Goal: Transaction & Acquisition: Subscribe to service/newsletter

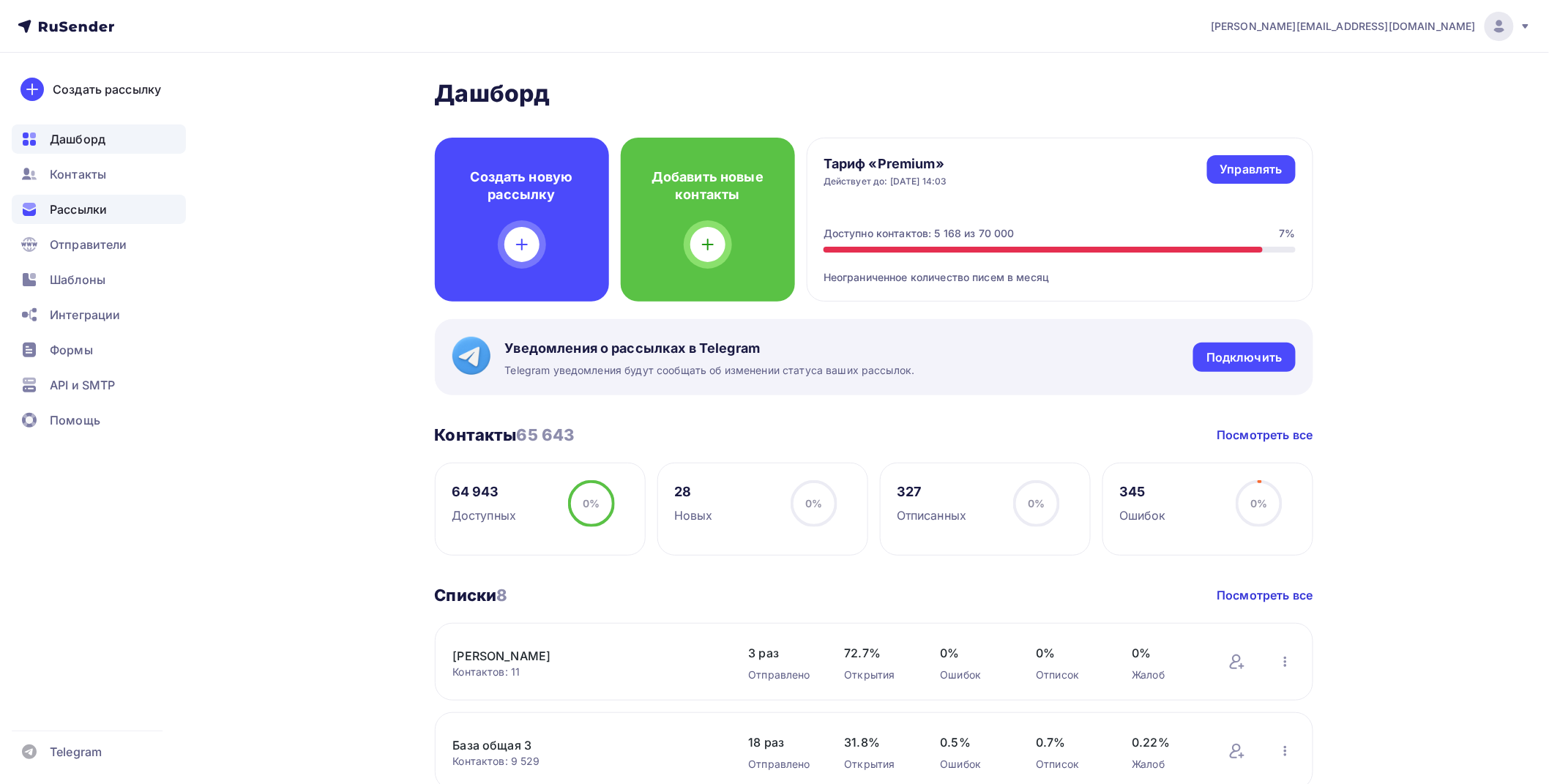
click at [86, 206] on span "Рассылки" at bounding box center [78, 209] width 57 height 17
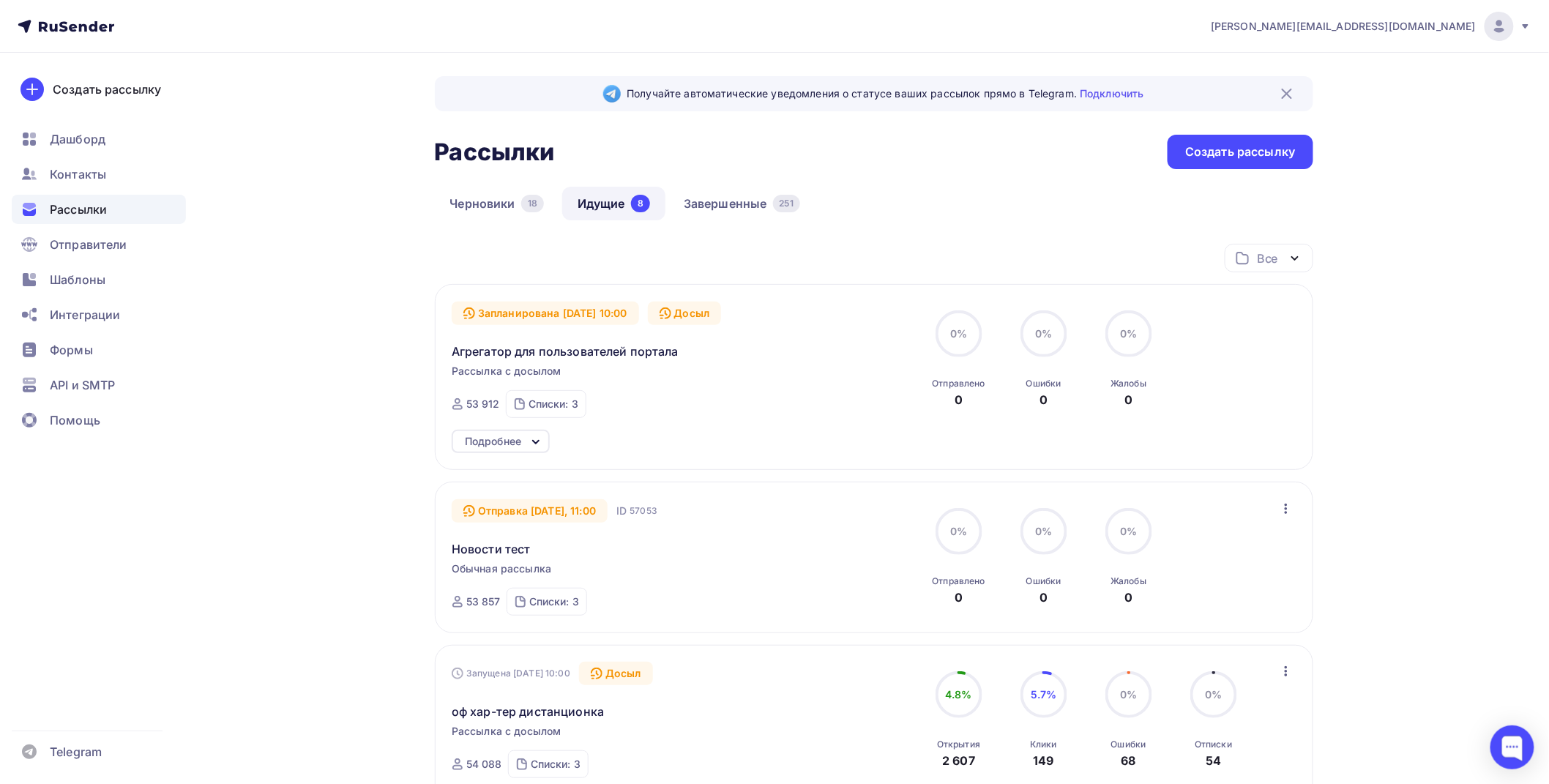
click at [530, 439] on icon at bounding box center [535, 441] width 17 height 17
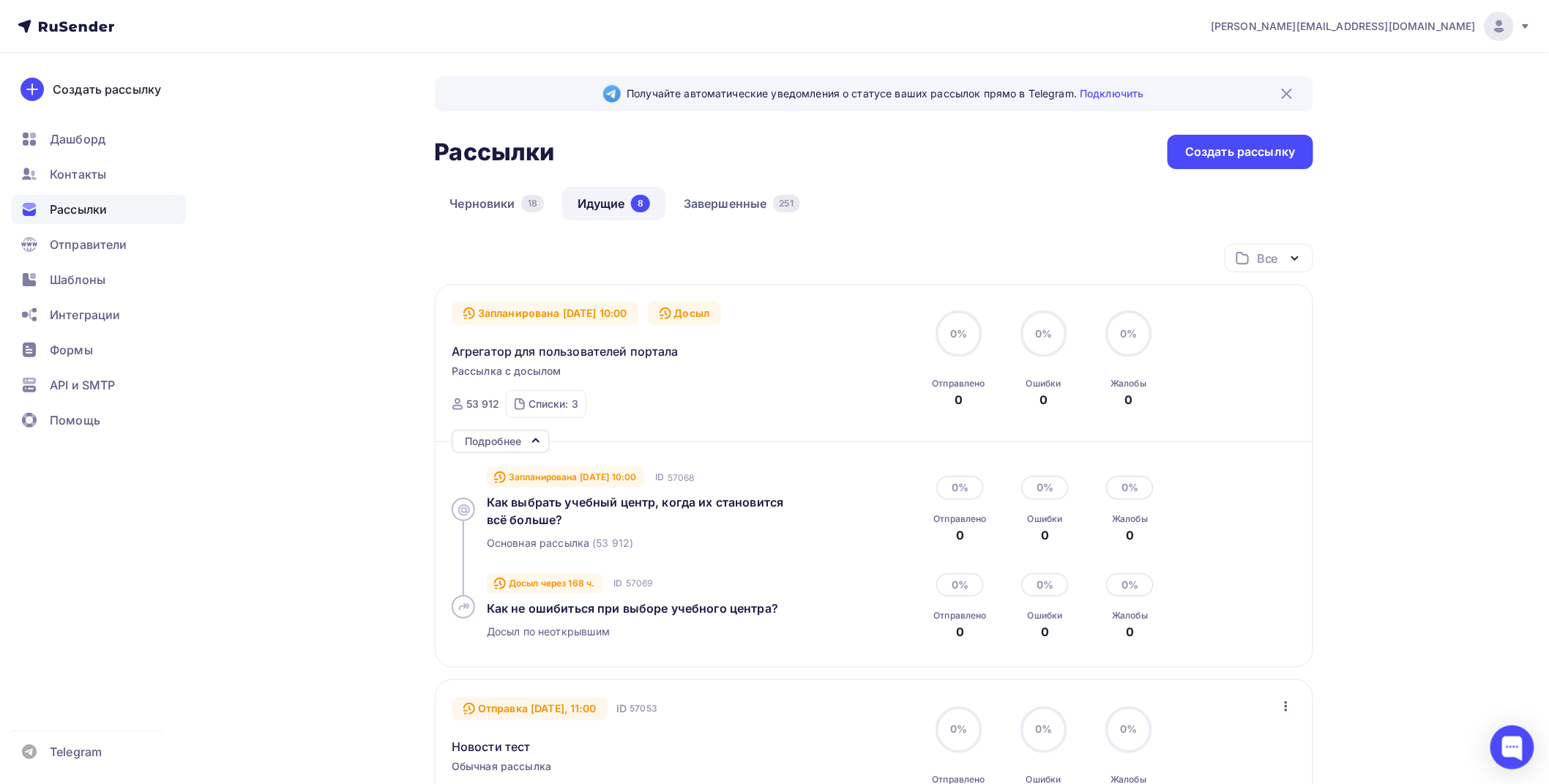
scroll to position [81, 0]
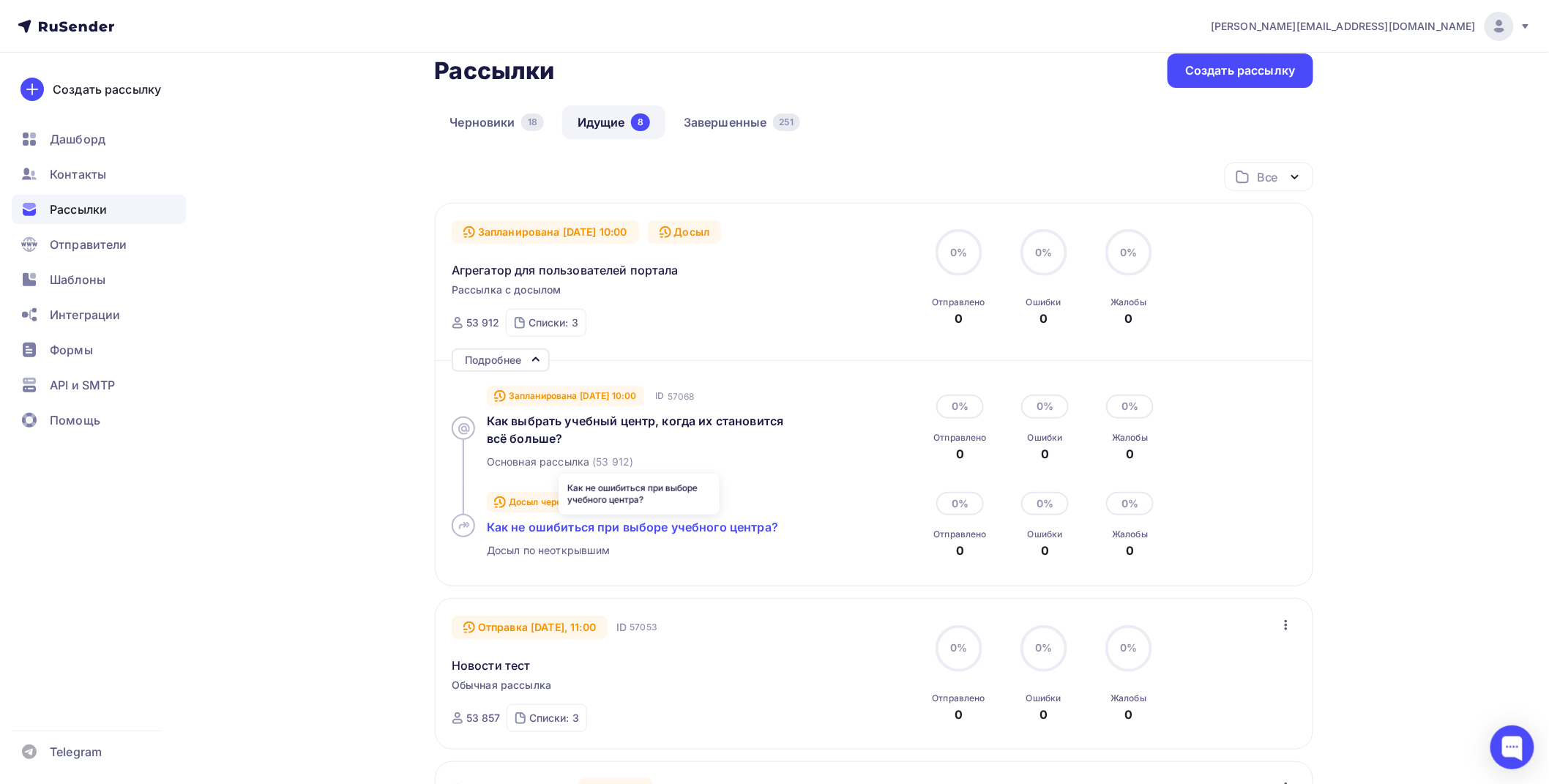
click at [616, 524] on span "Как не ошибиться при выборе учебного центра?" at bounding box center [632, 527] width 291 height 15
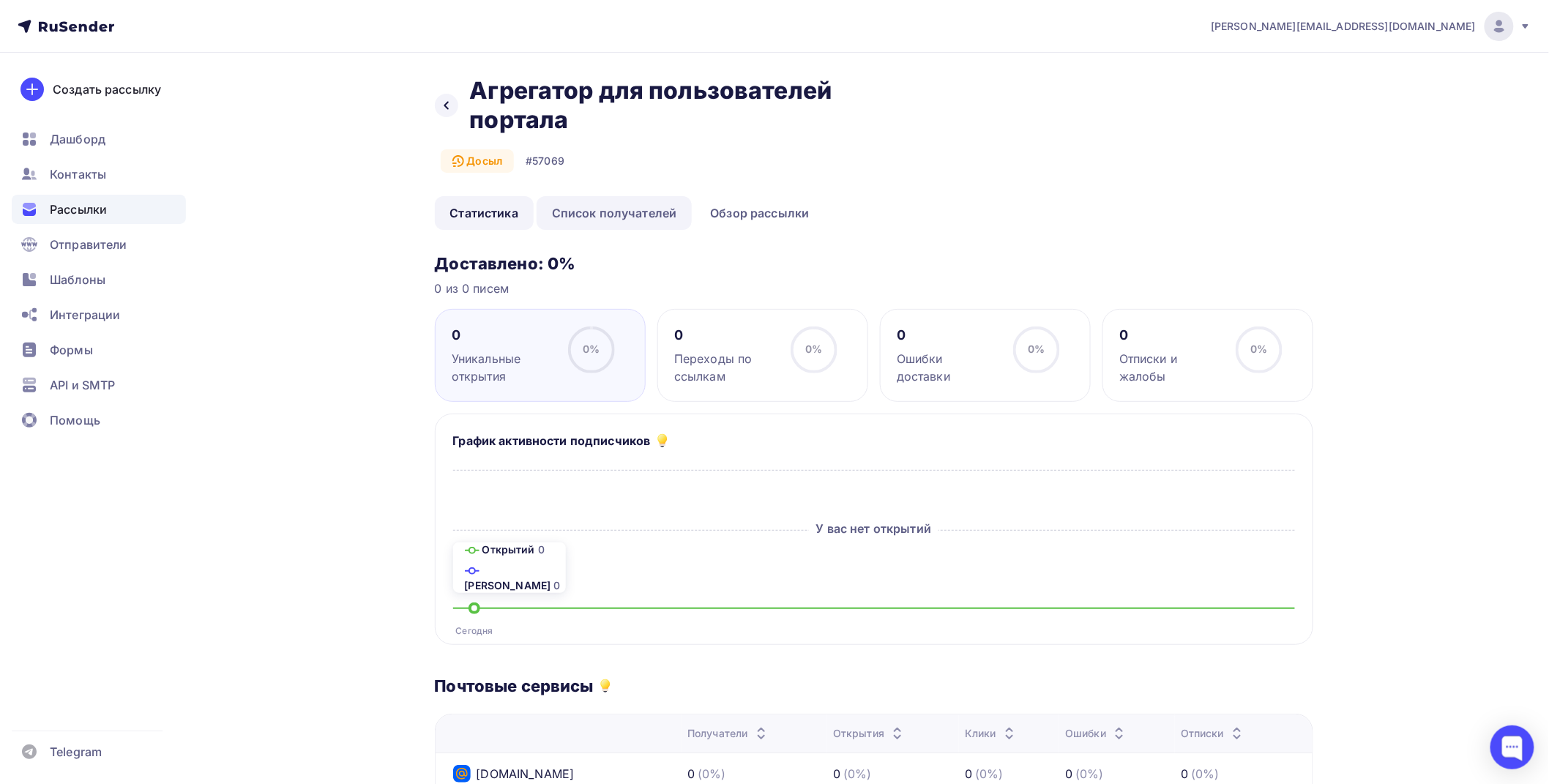
click at [627, 215] on link "Список получателей" at bounding box center [615, 212] width 156 height 34
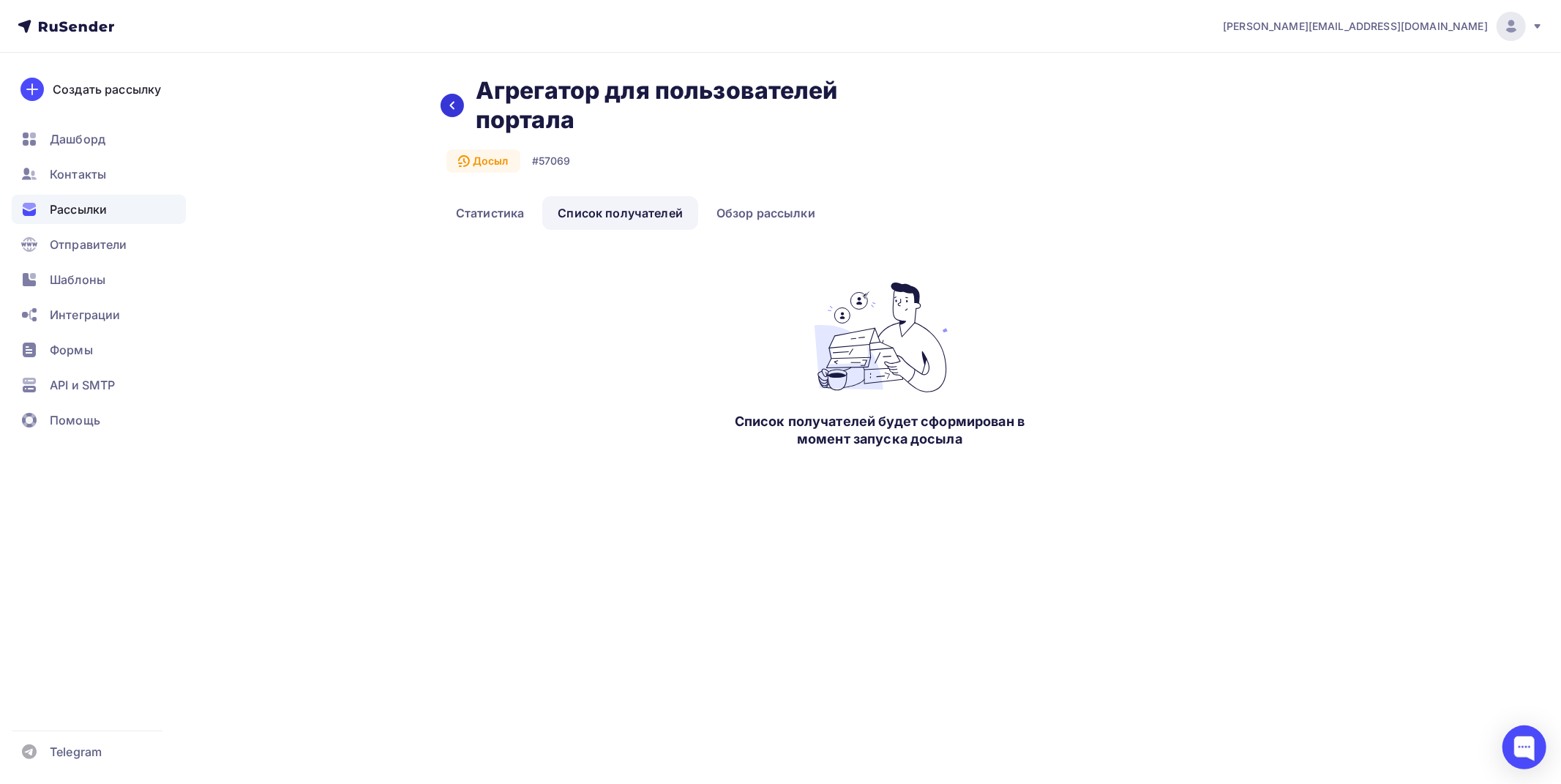
click at [452, 108] on icon at bounding box center [452, 105] width 12 height 12
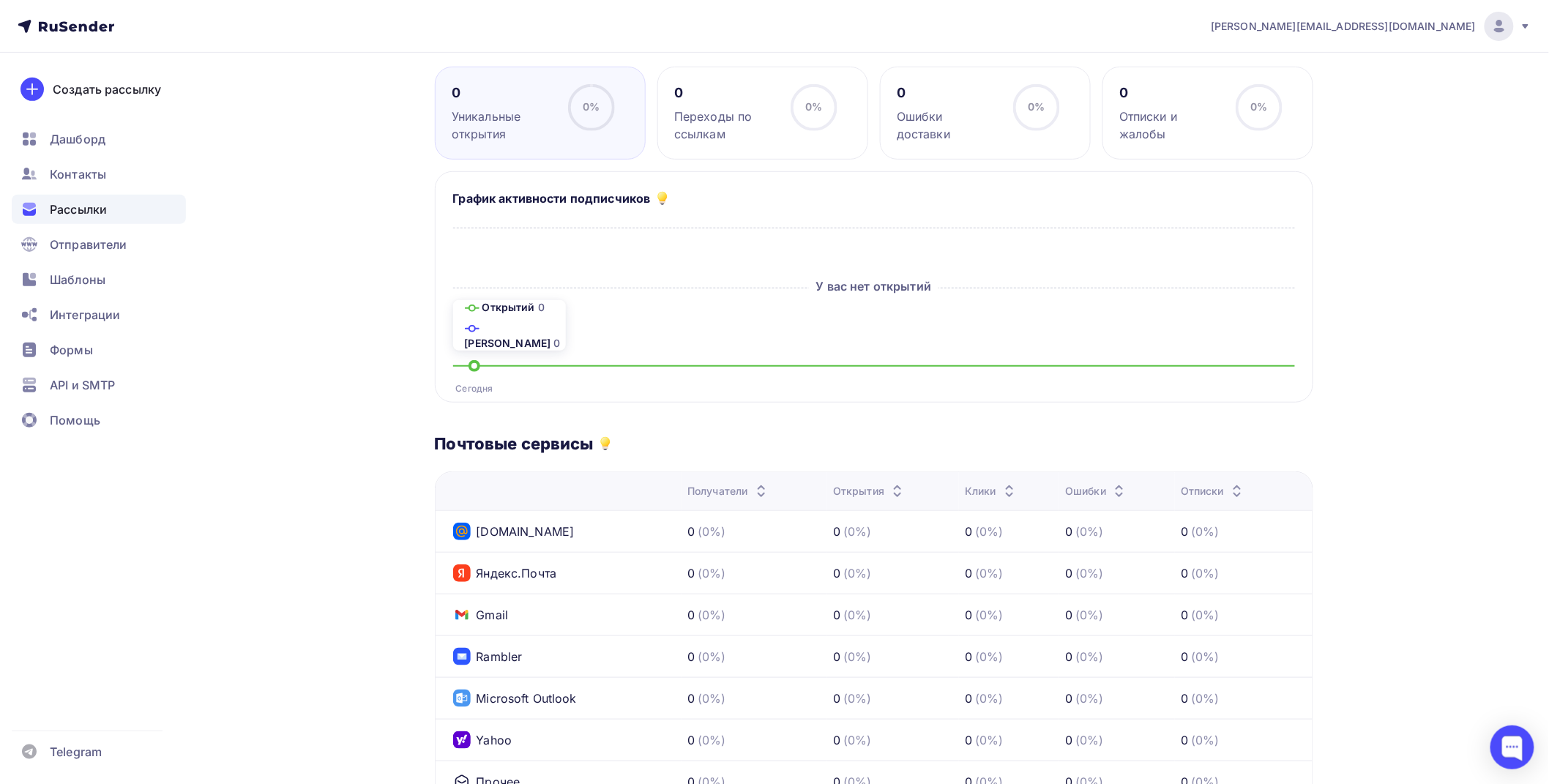
scroll to position [38, 0]
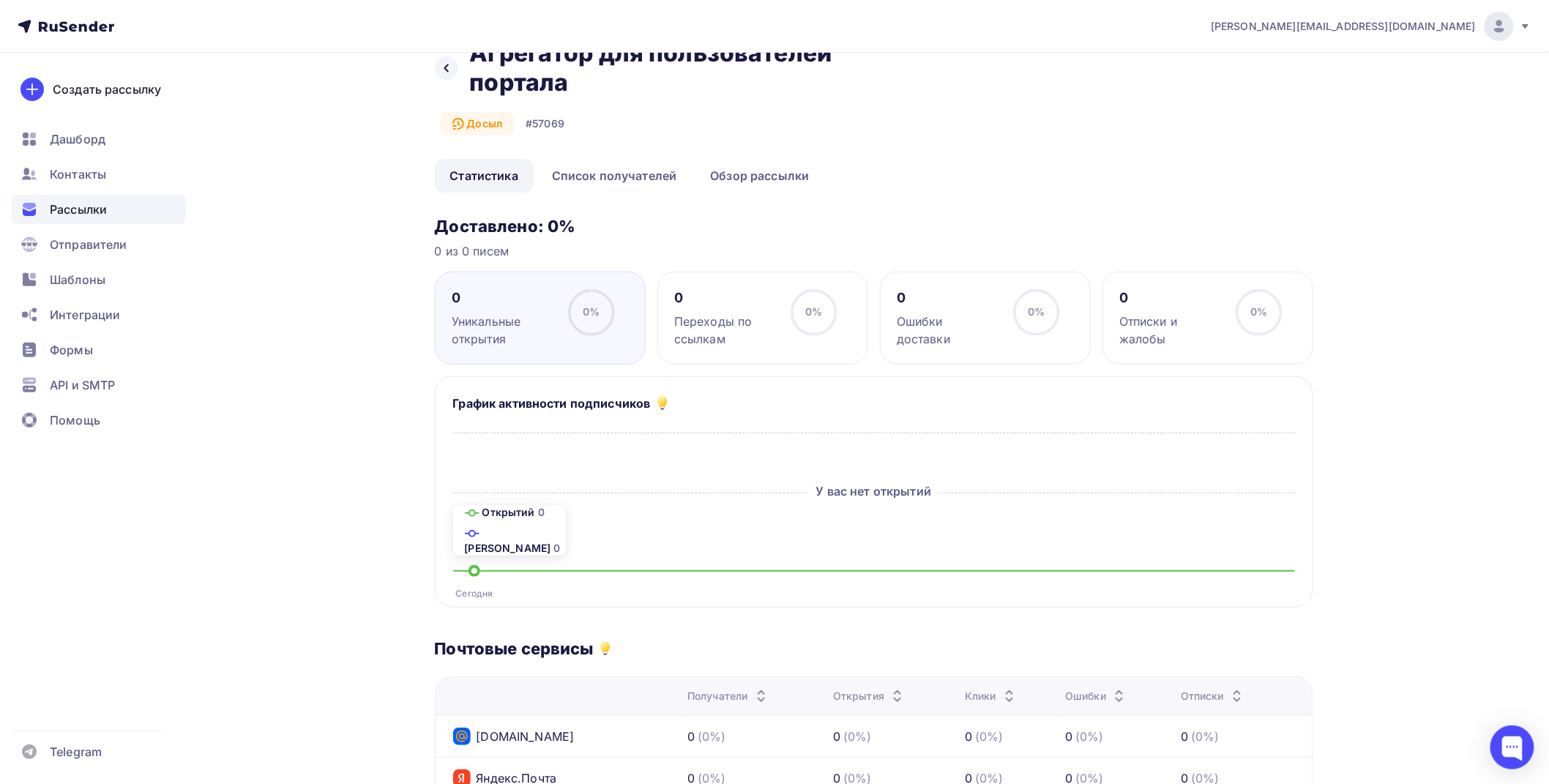
click at [63, 217] on span "Рассылки" at bounding box center [78, 209] width 57 height 17
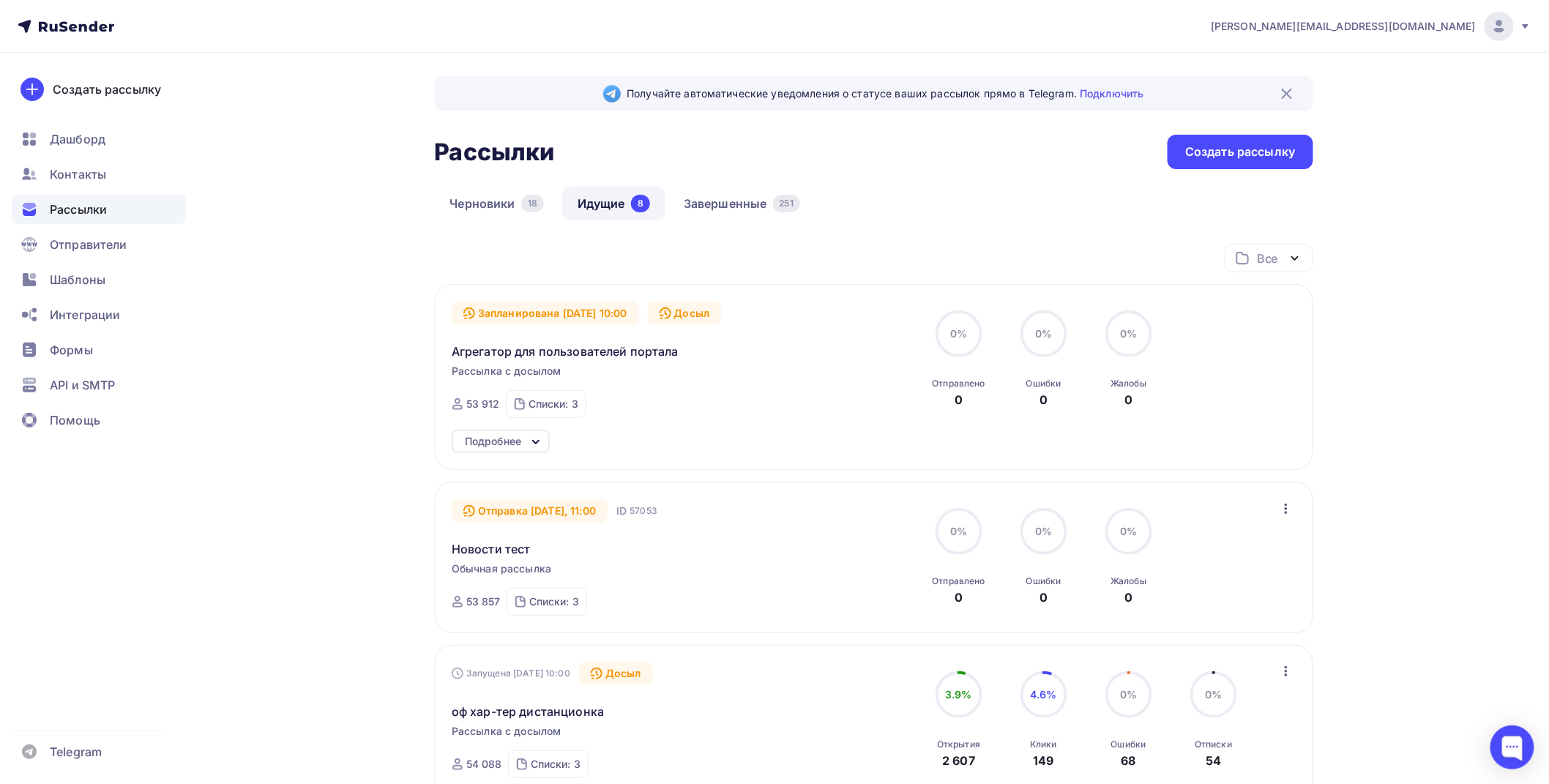
scroll to position [81, 0]
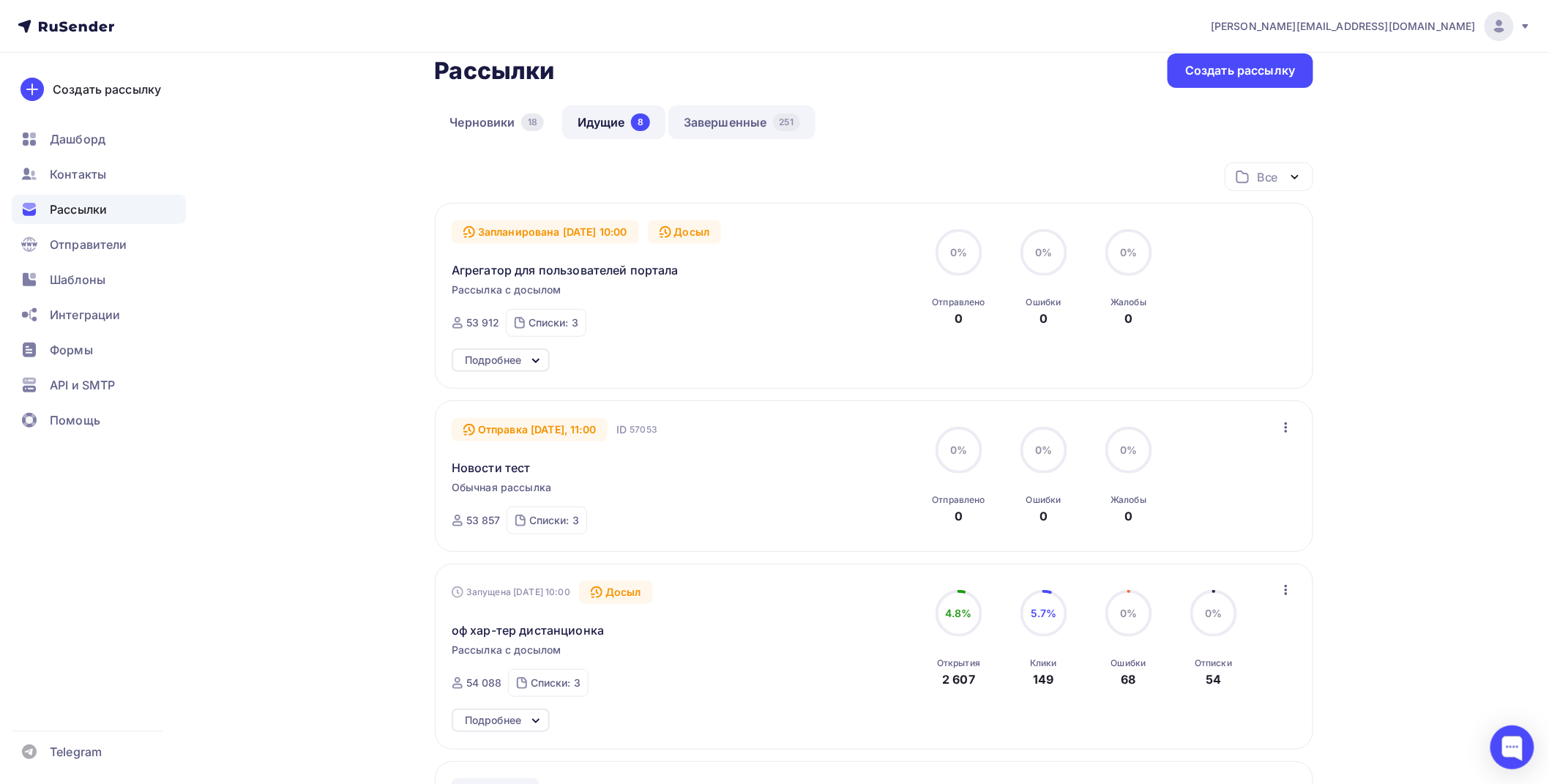
click at [729, 116] on link "Завершенные 251" at bounding box center [742, 122] width 147 height 34
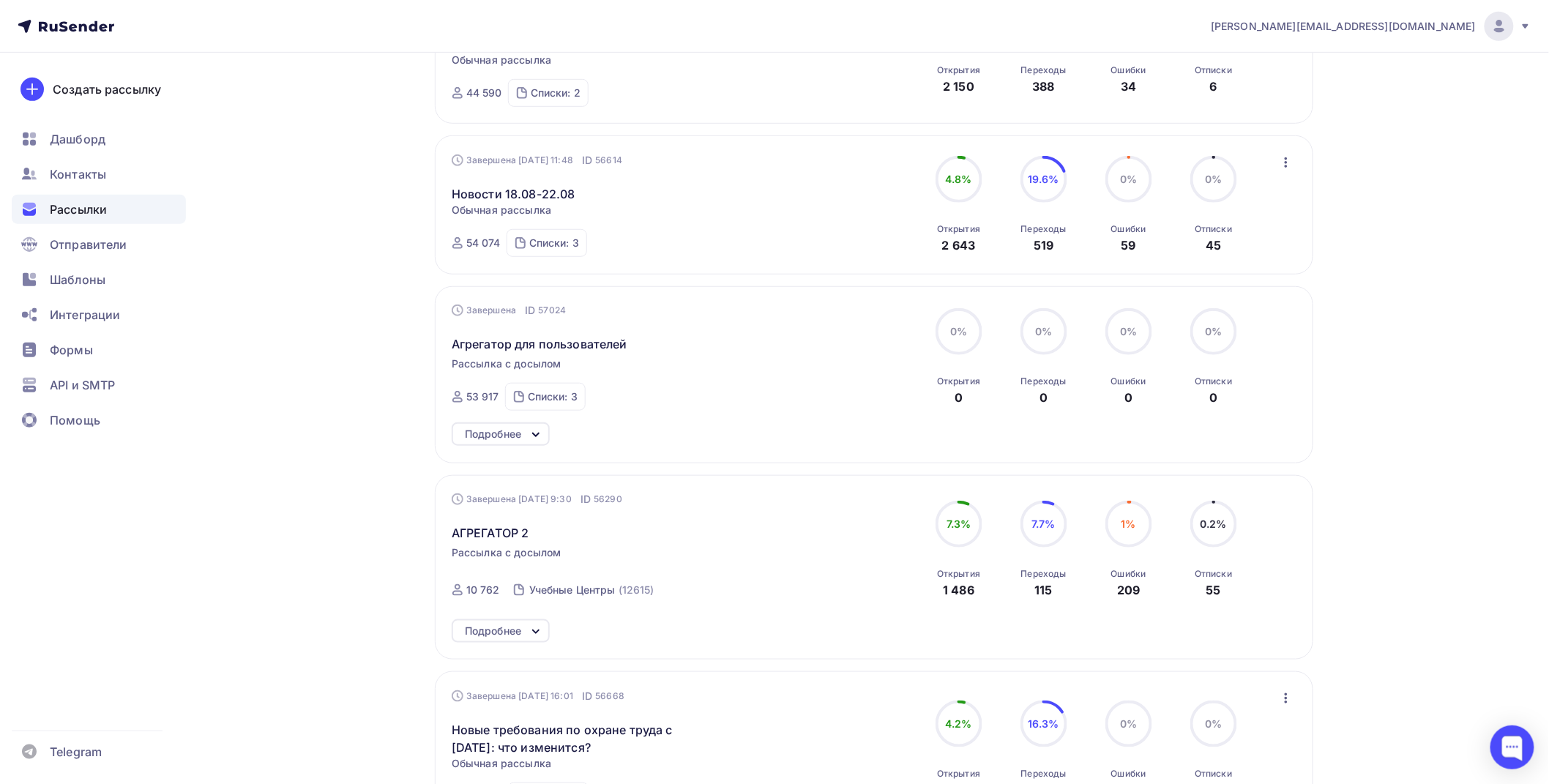
scroll to position [324, 0]
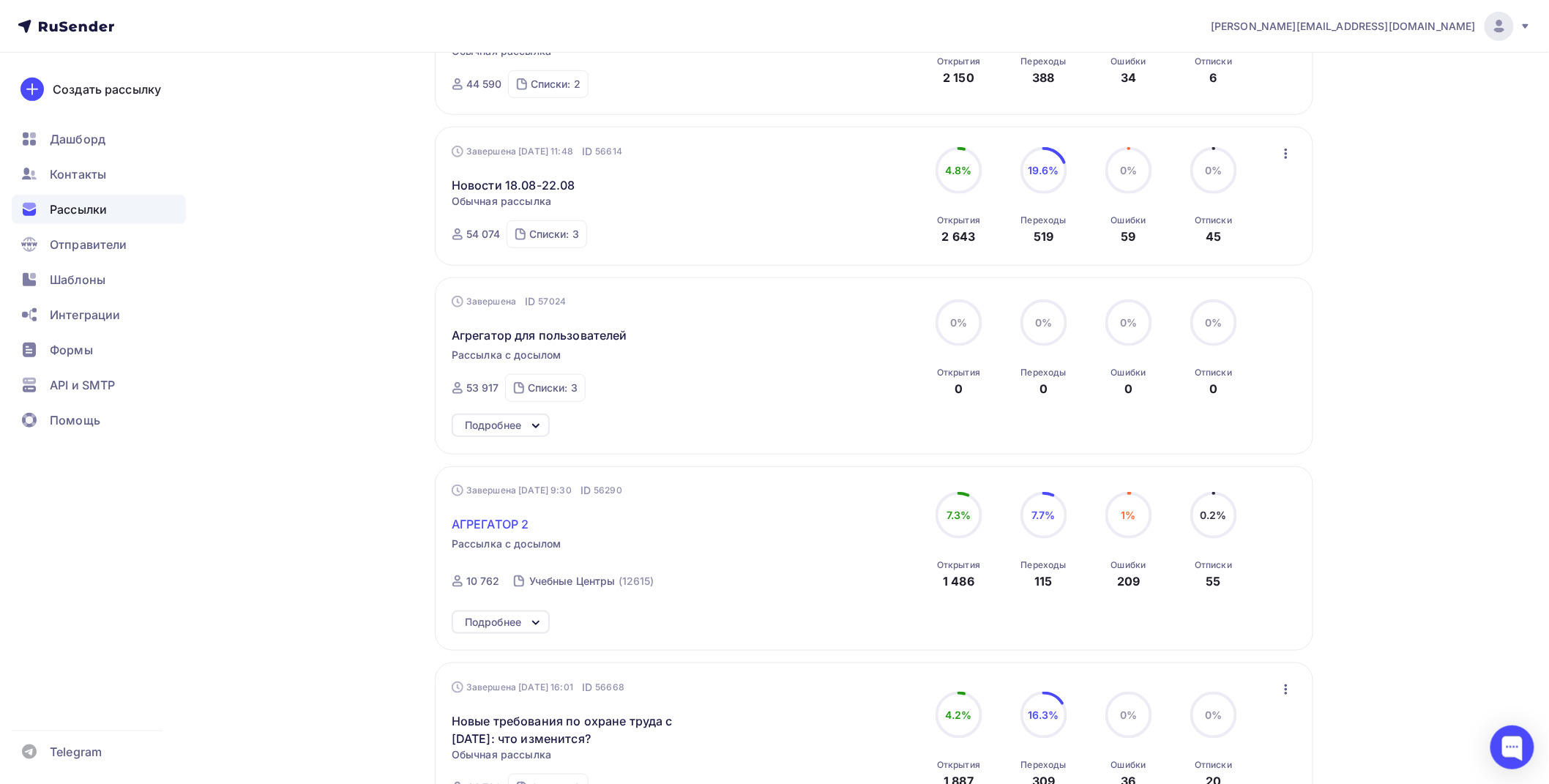
click at [495, 519] on span "АГРЕГАТОР 2" at bounding box center [490, 523] width 77 height 17
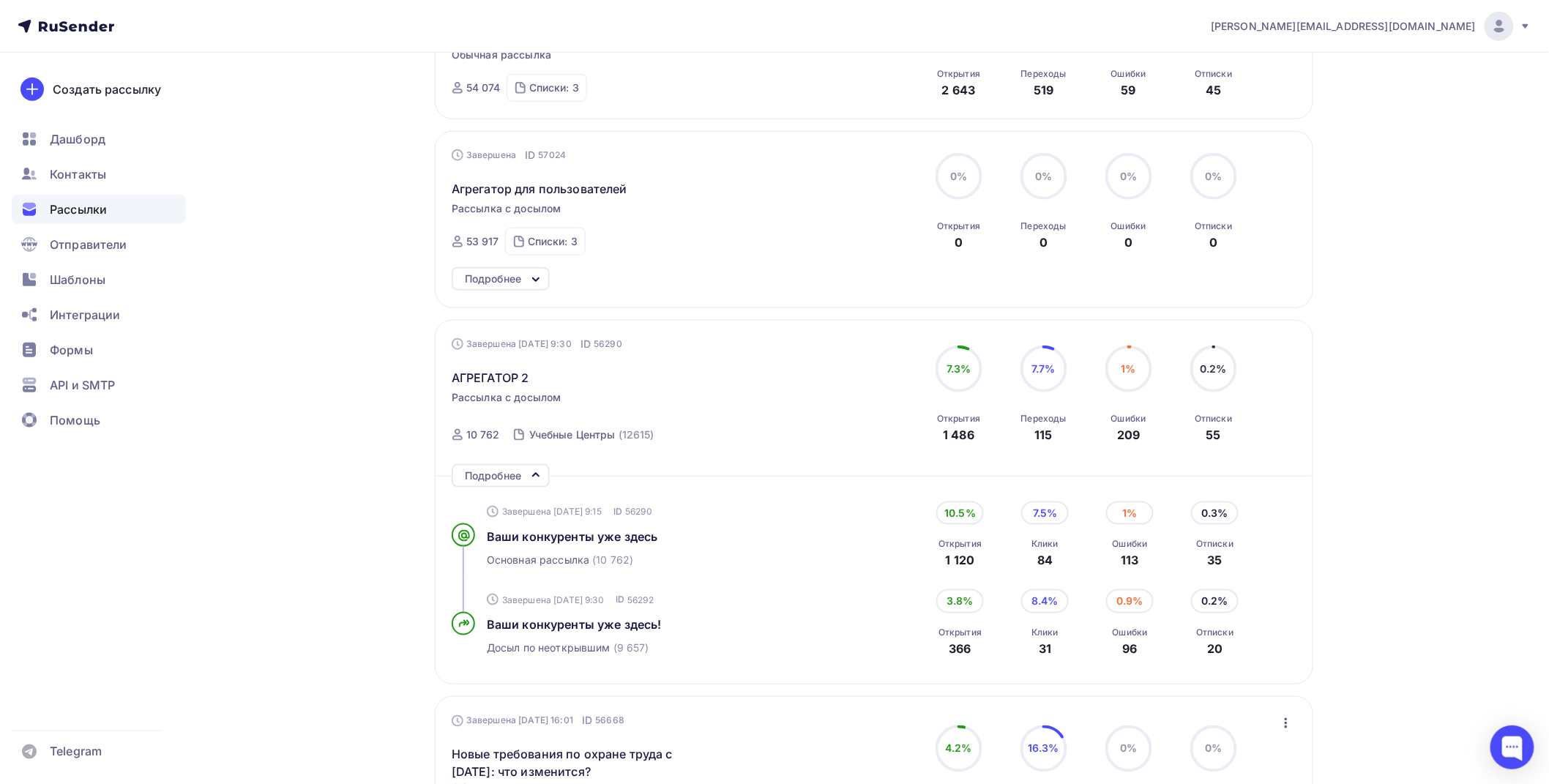
scroll to position [487, 0]
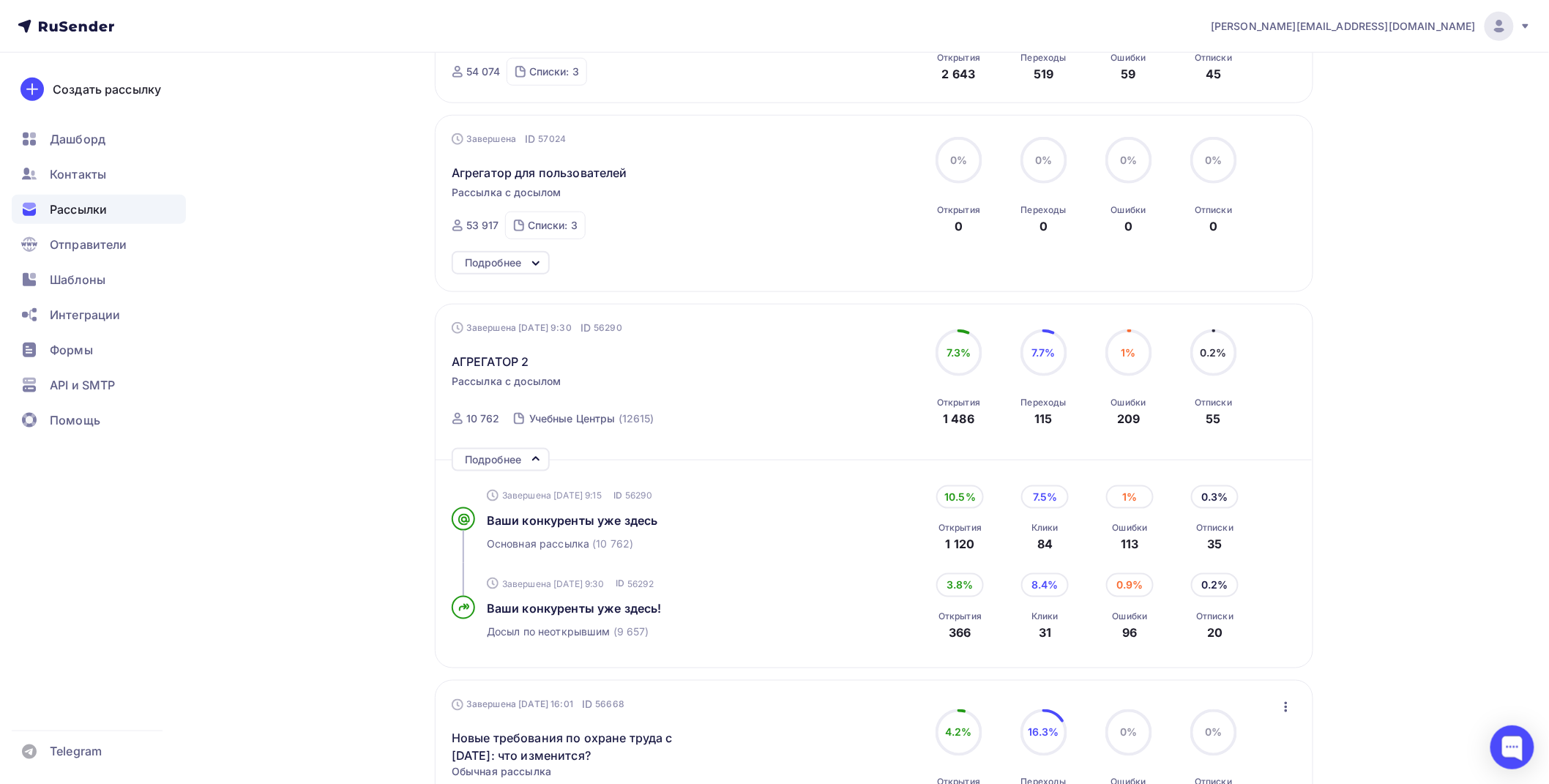
click at [598, 528] on div "Ваши конкуренты уже здесь" at bounding box center [638, 519] width 304 height 17
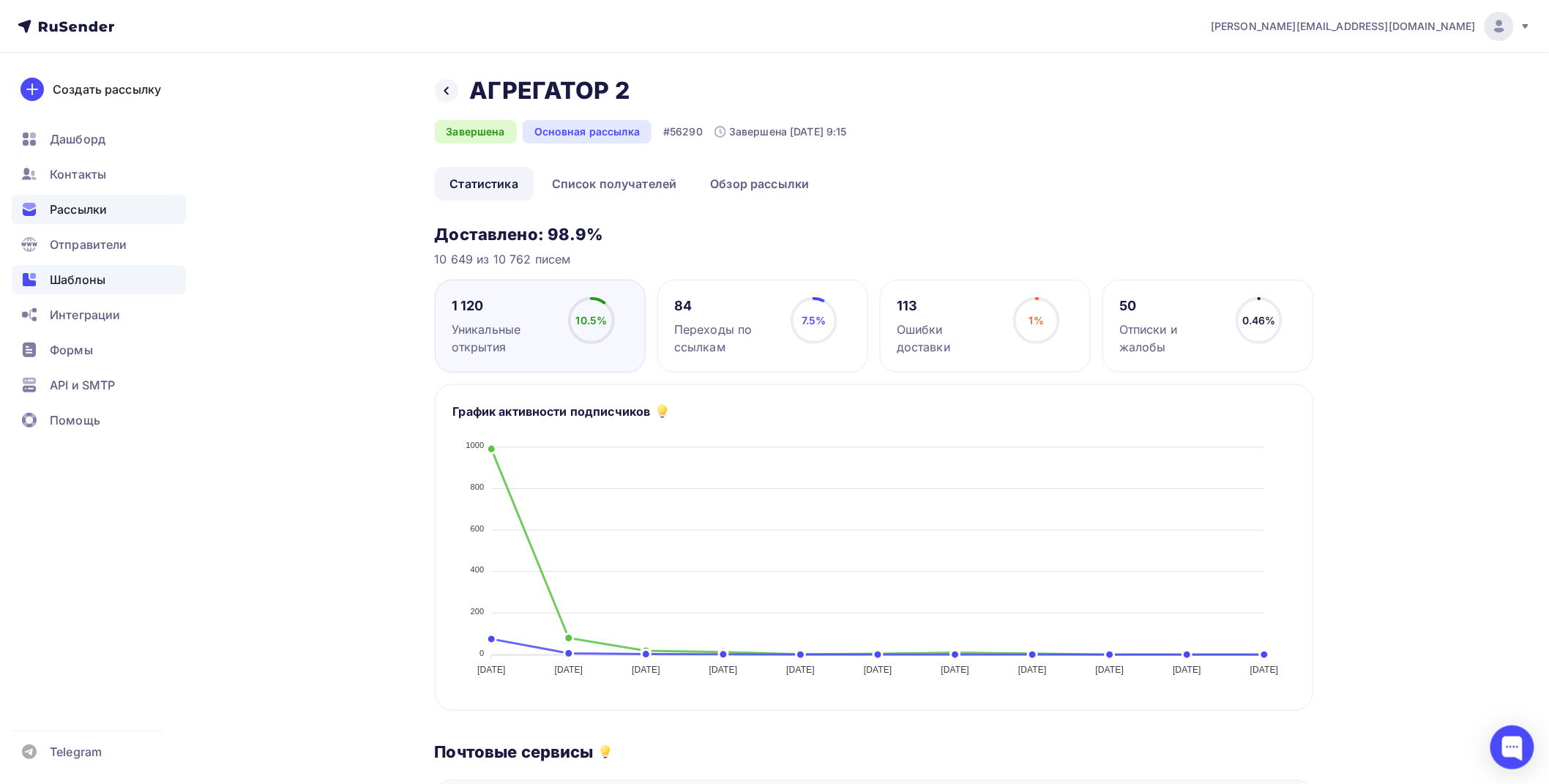
click at [77, 271] on span "Шаблоны" at bounding box center [77, 279] width 56 height 17
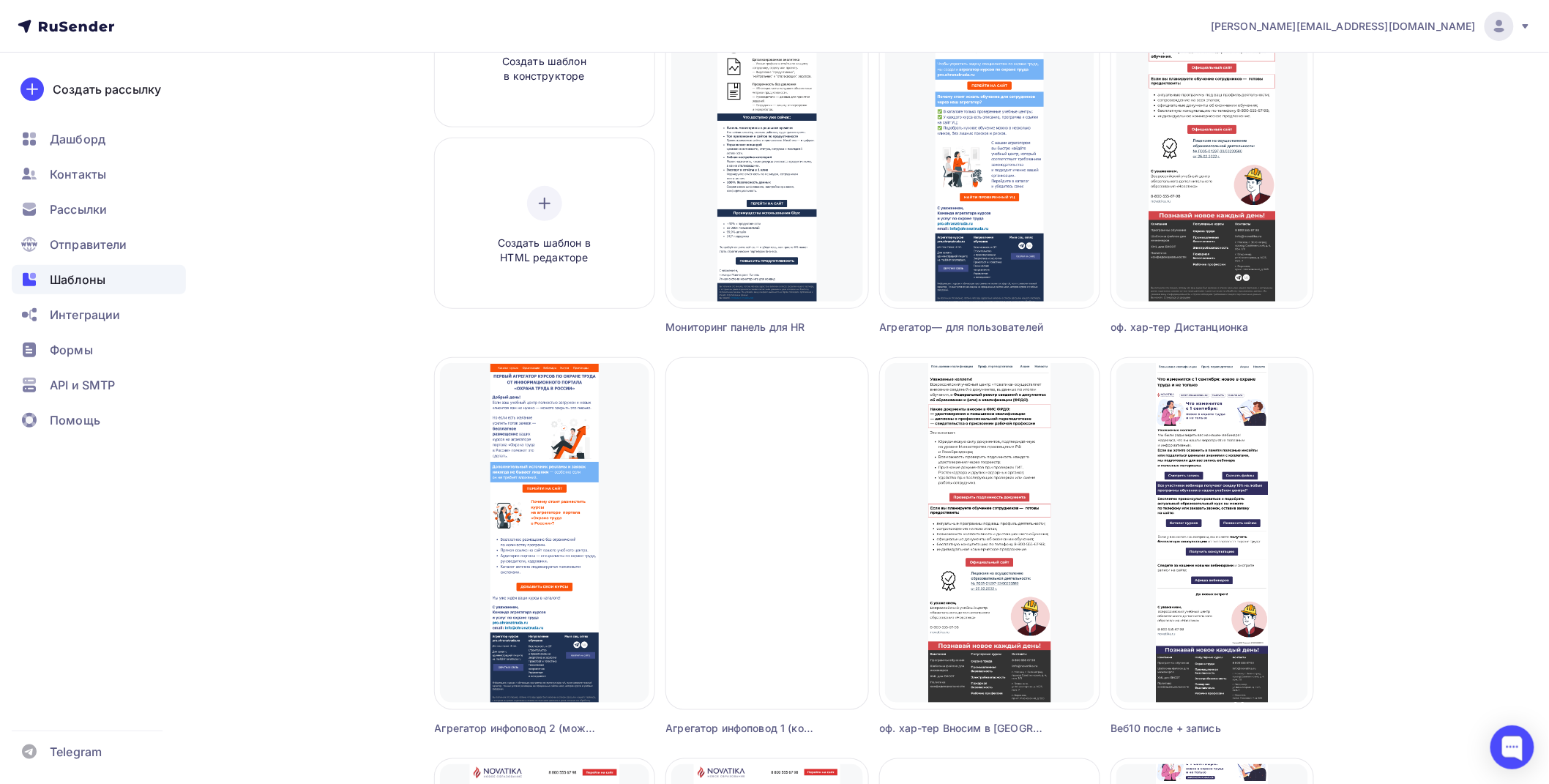
scroll to position [324, 0]
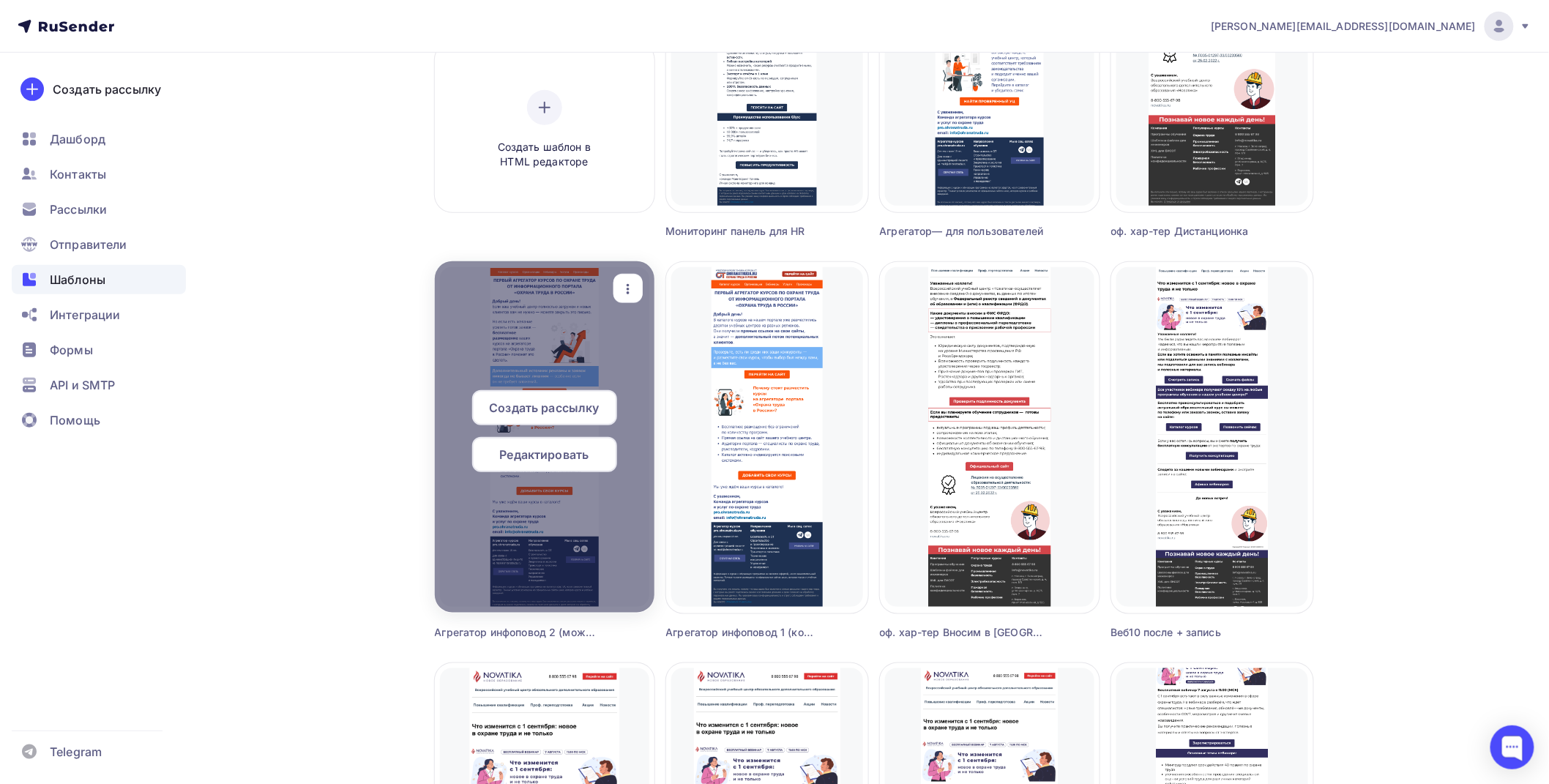
click at [630, 294] on icon "button" at bounding box center [628, 289] width 17 height 17
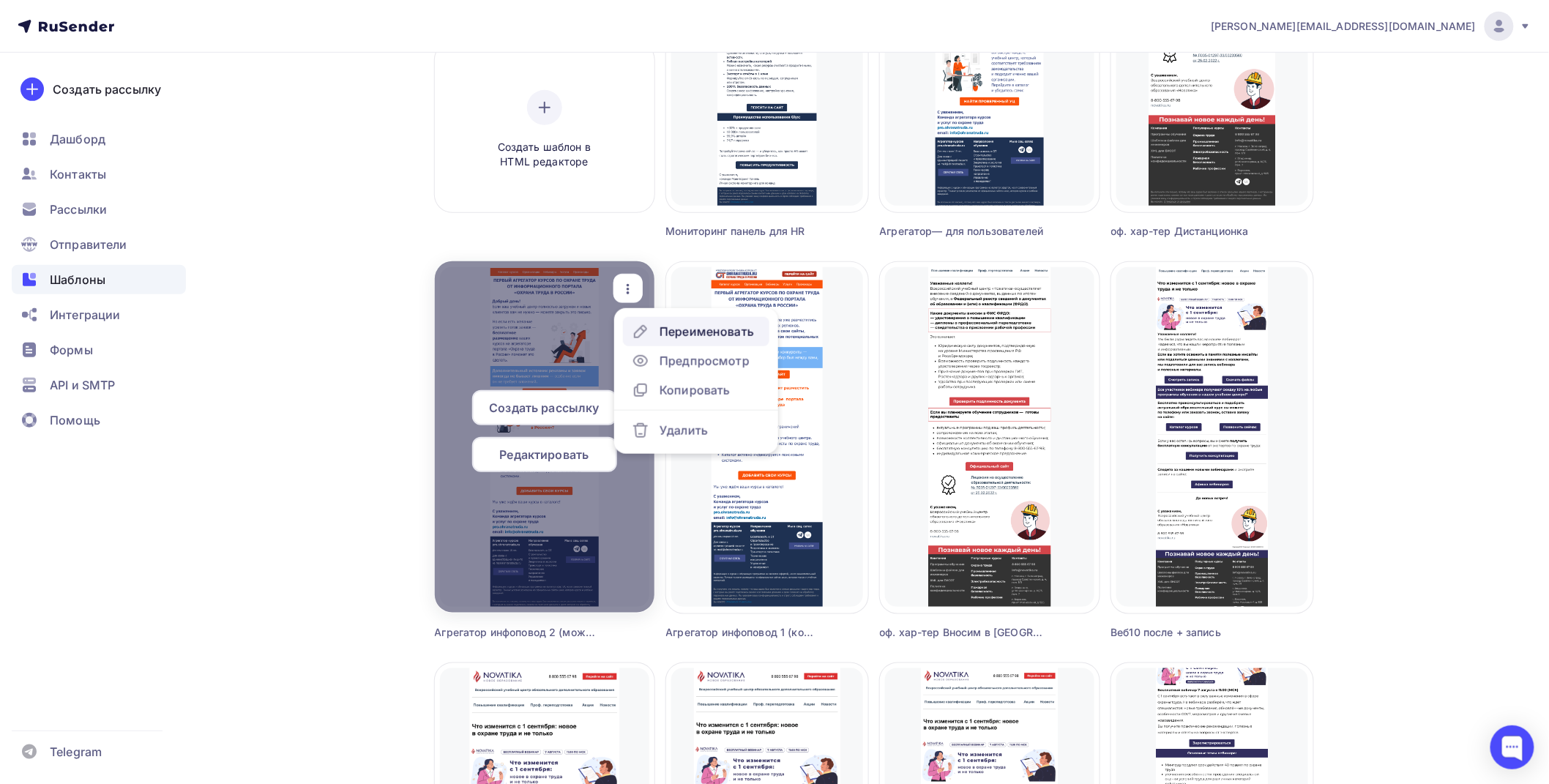
click at [670, 333] on div "Переименовать" at bounding box center [706, 331] width 95 height 17
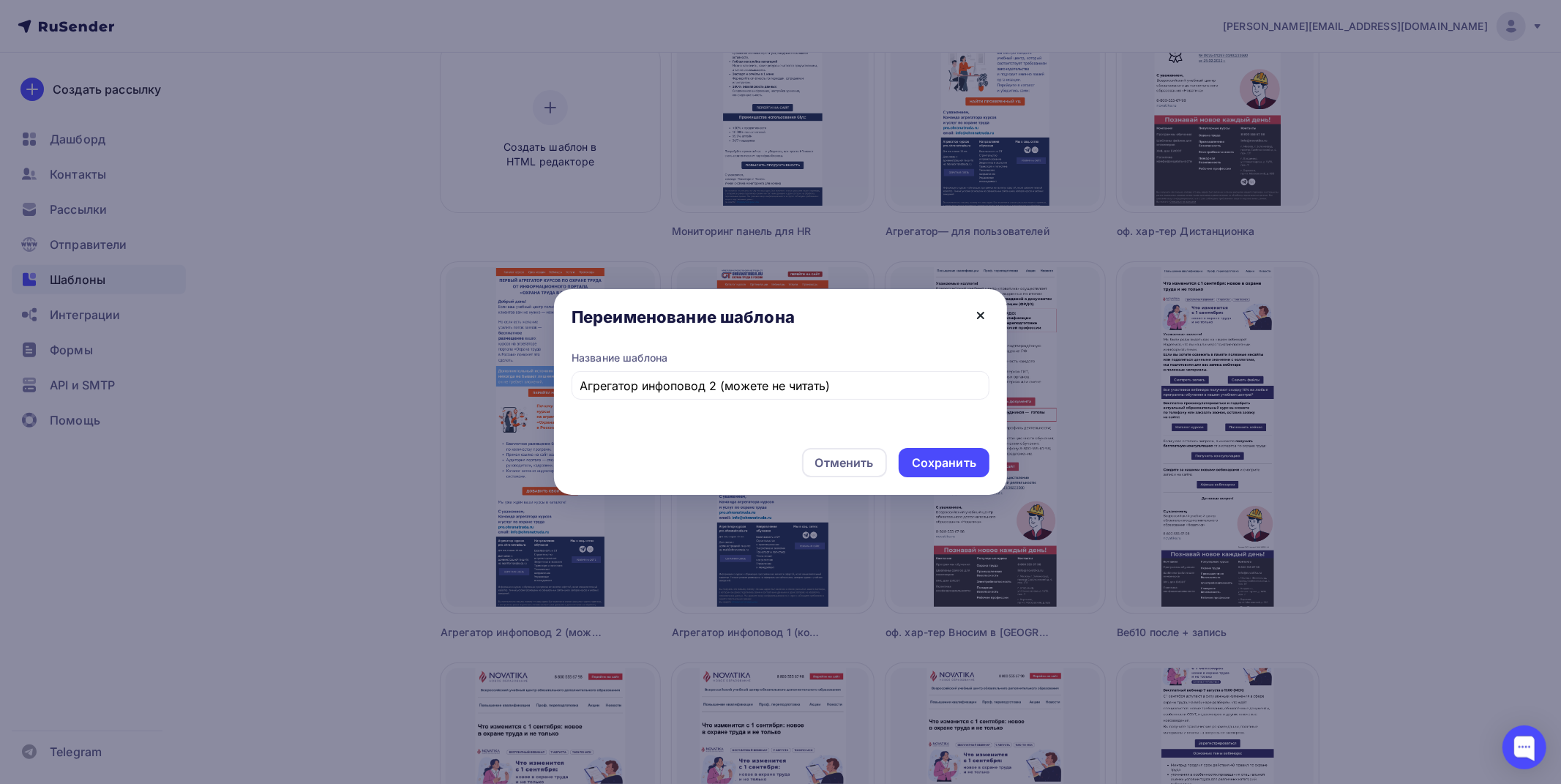
click at [976, 313] on icon at bounding box center [980, 315] width 17 height 17
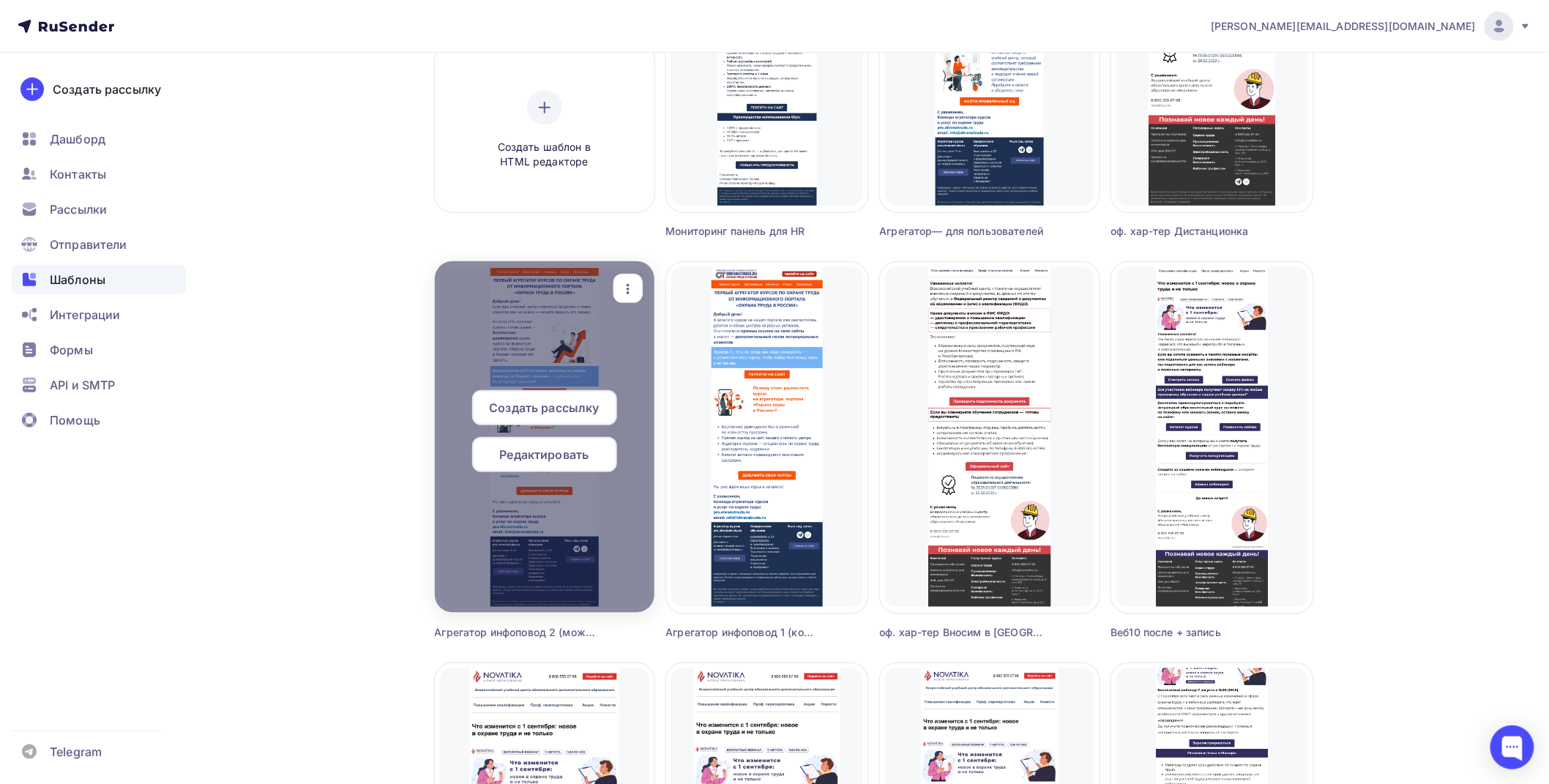
click at [537, 455] on span "Редактировать" at bounding box center [544, 454] width 89 height 17
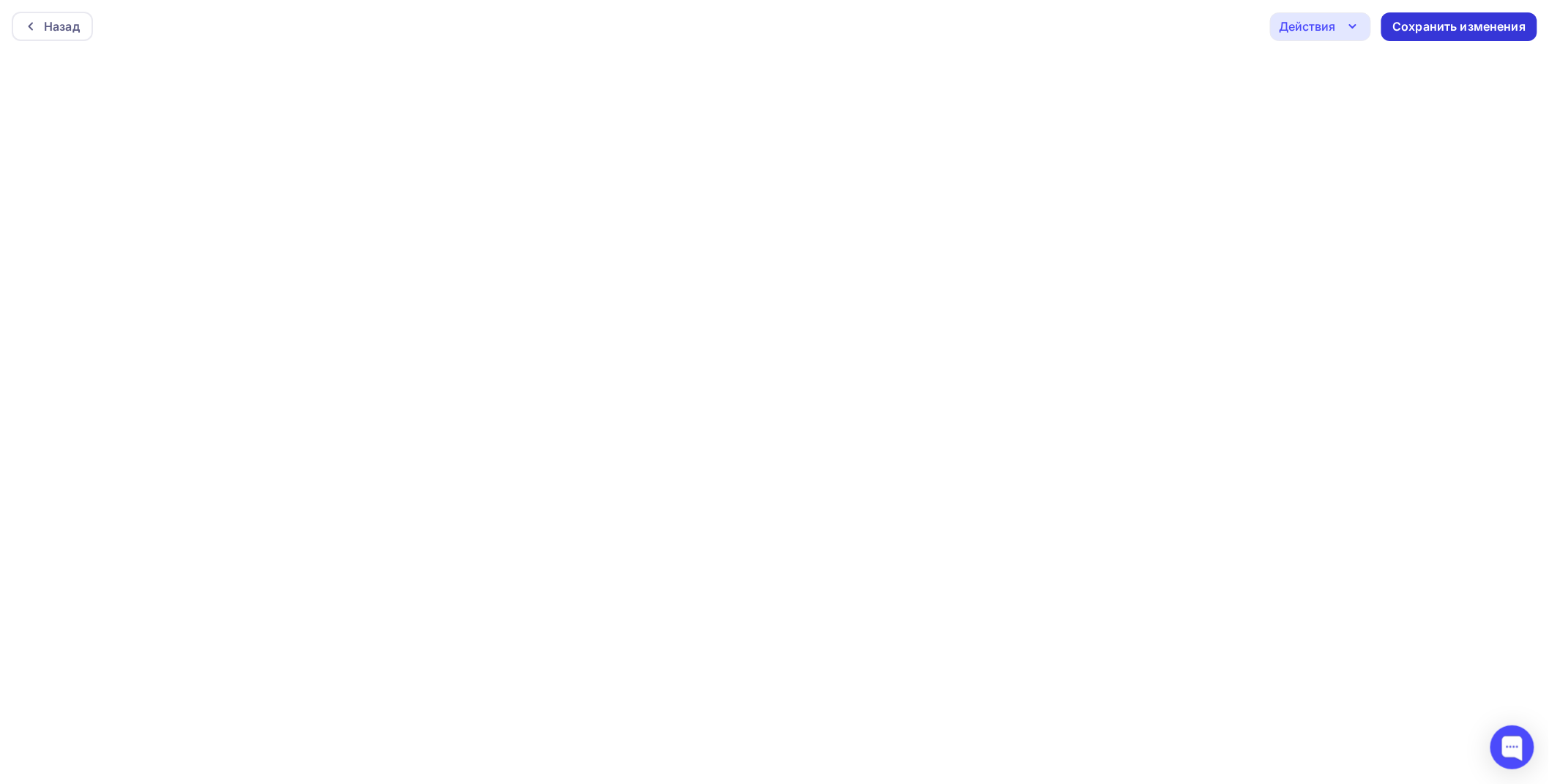
click at [1465, 30] on div "Сохранить изменения" at bounding box center [1459, 27] width 133 height 17
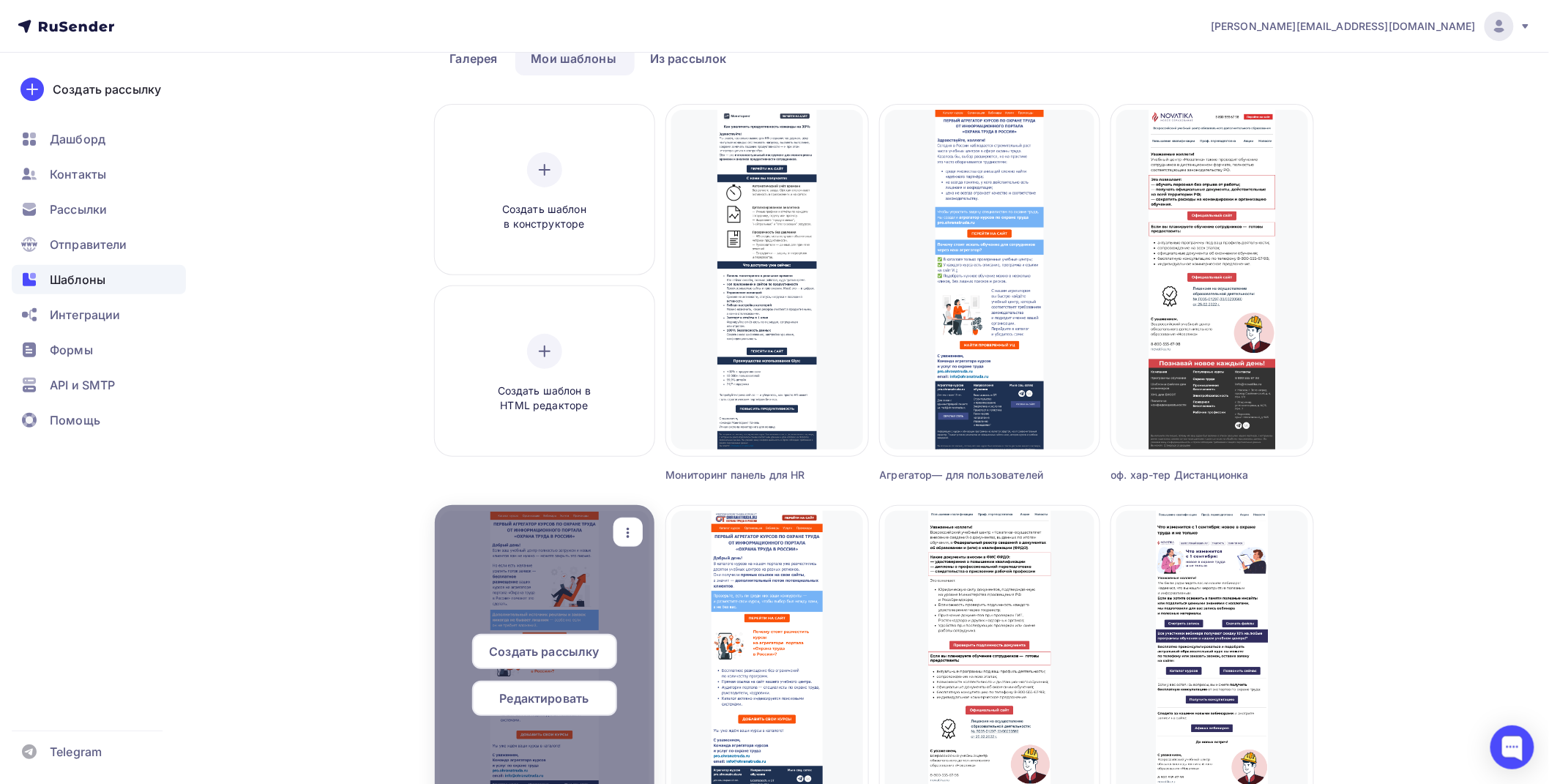
scroll to position [163, 0]
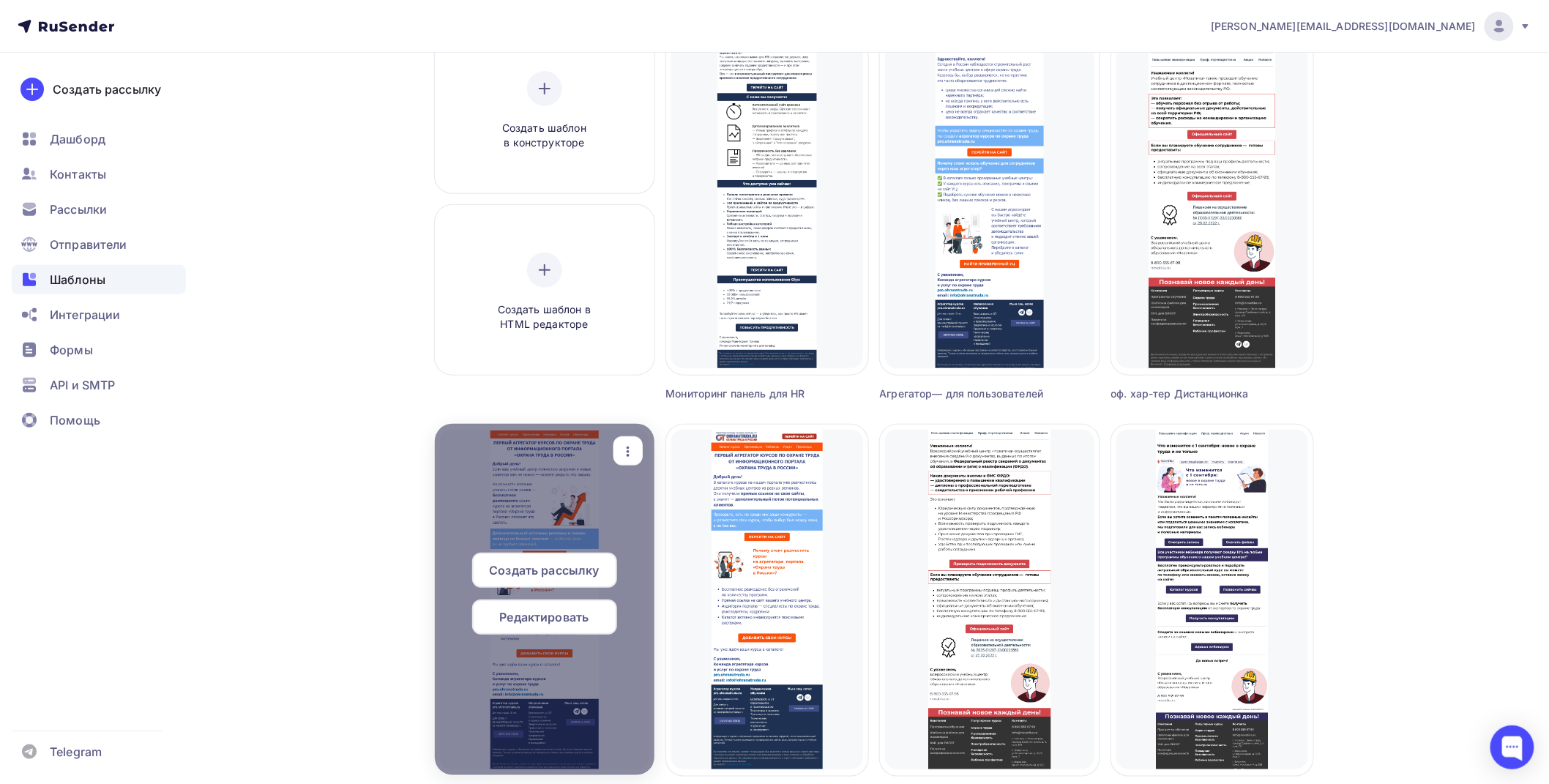
click at [626, 452] on icon "button" at bounding box center [628, 451] width 17 height 17
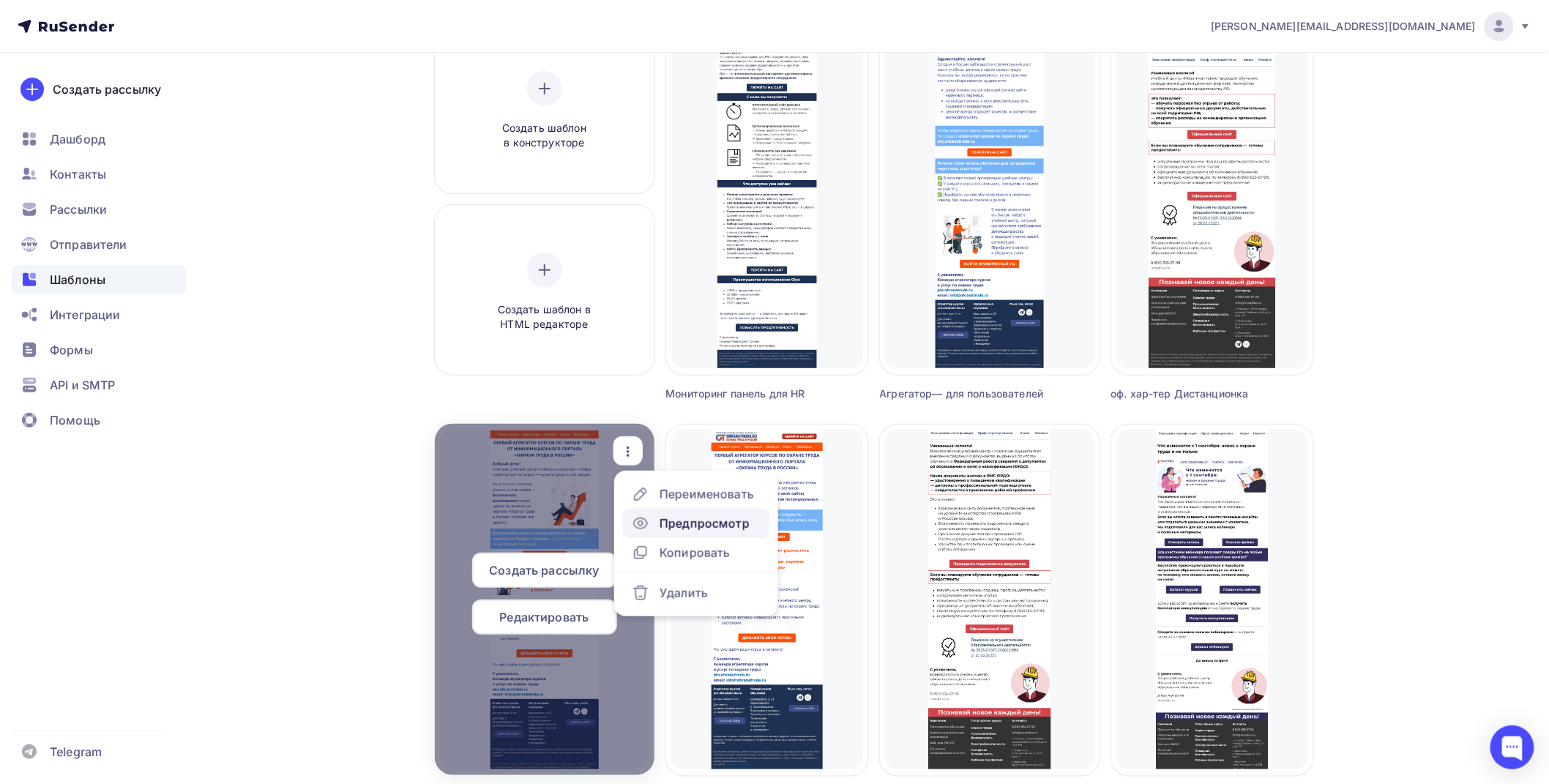
click at [671, 517] on div "Предпросмотр" at bounding box center [704, 523] width 90 height 17
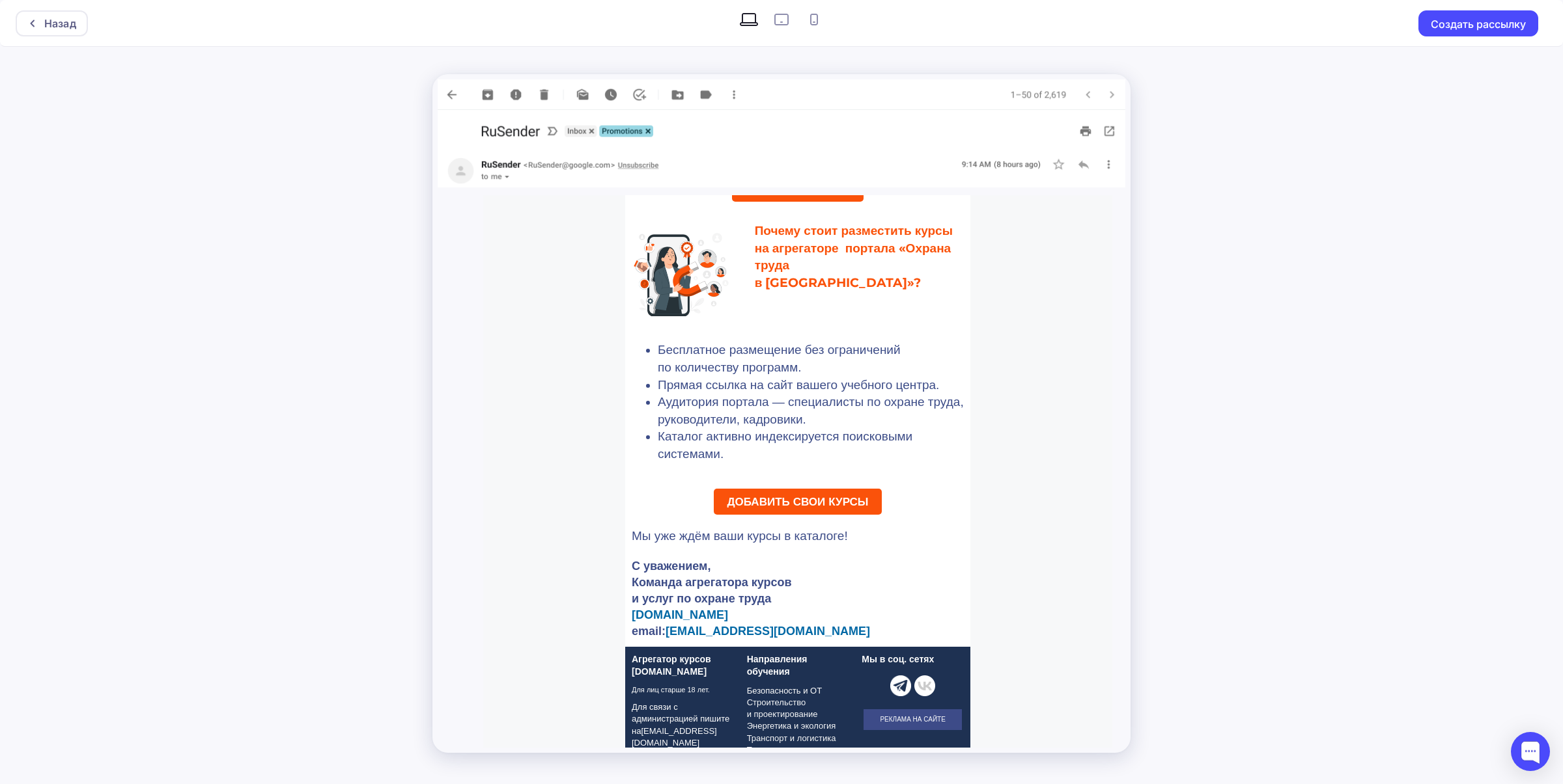
scroll to position [446, 0]
drag, startPoint x: 1111, startPoint y: 369, endPoint x: 1598, endPoint y: 766, distance: 628.3
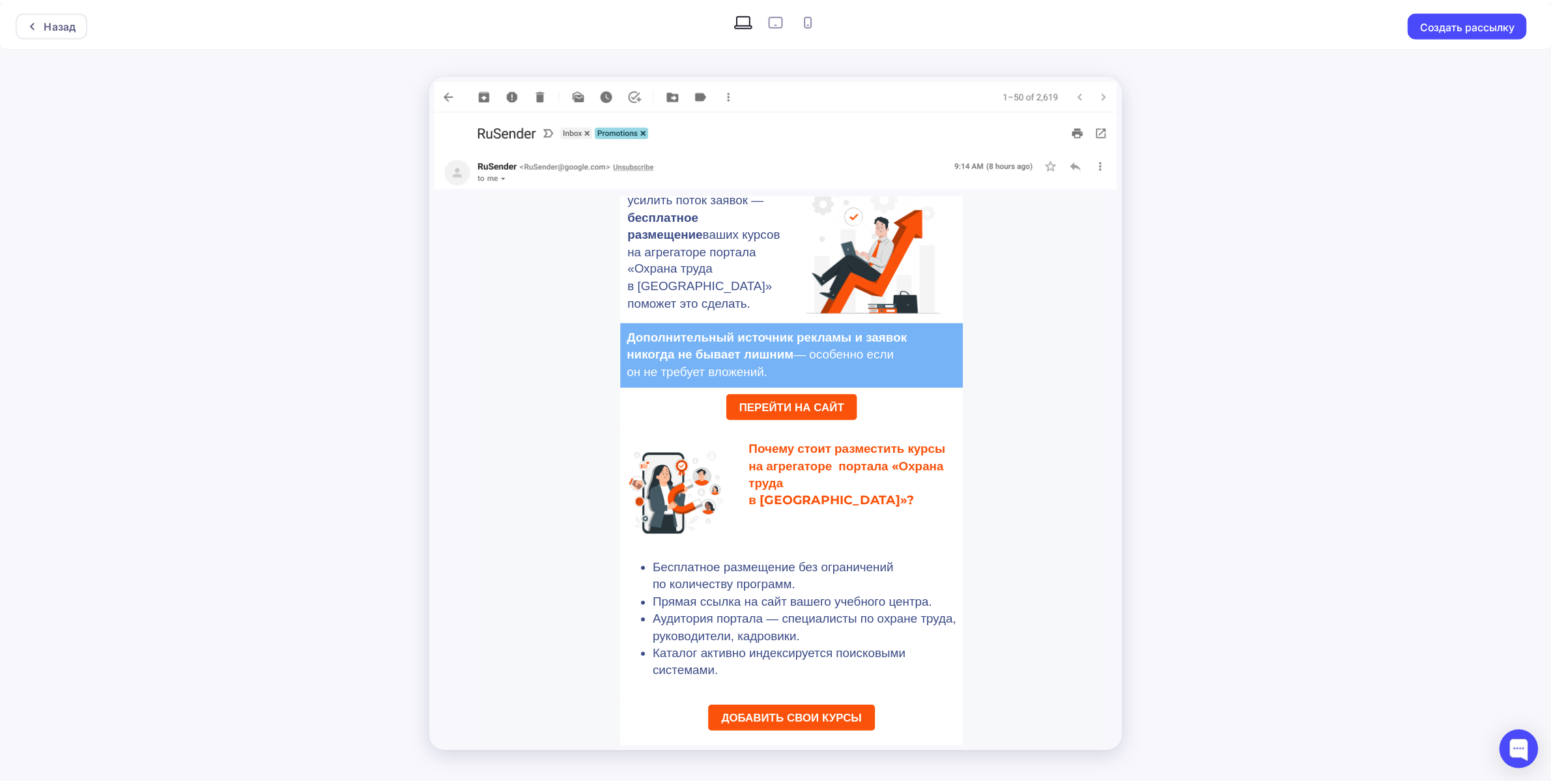
scroll to position [0, 0]
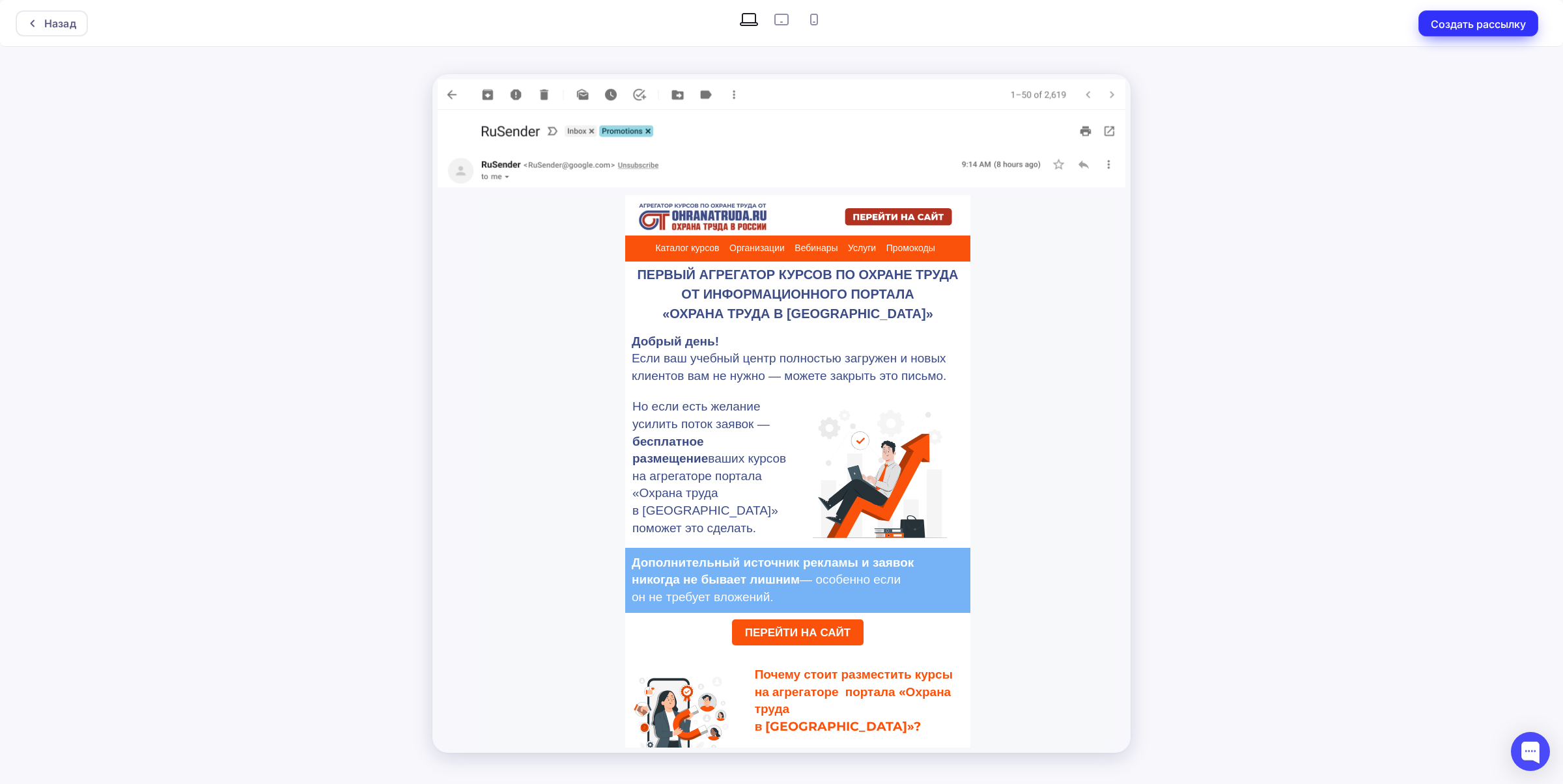
click at [1388, 15] on button "Создать рассылку" at bounding box center [1478, 24] width 119 height 26
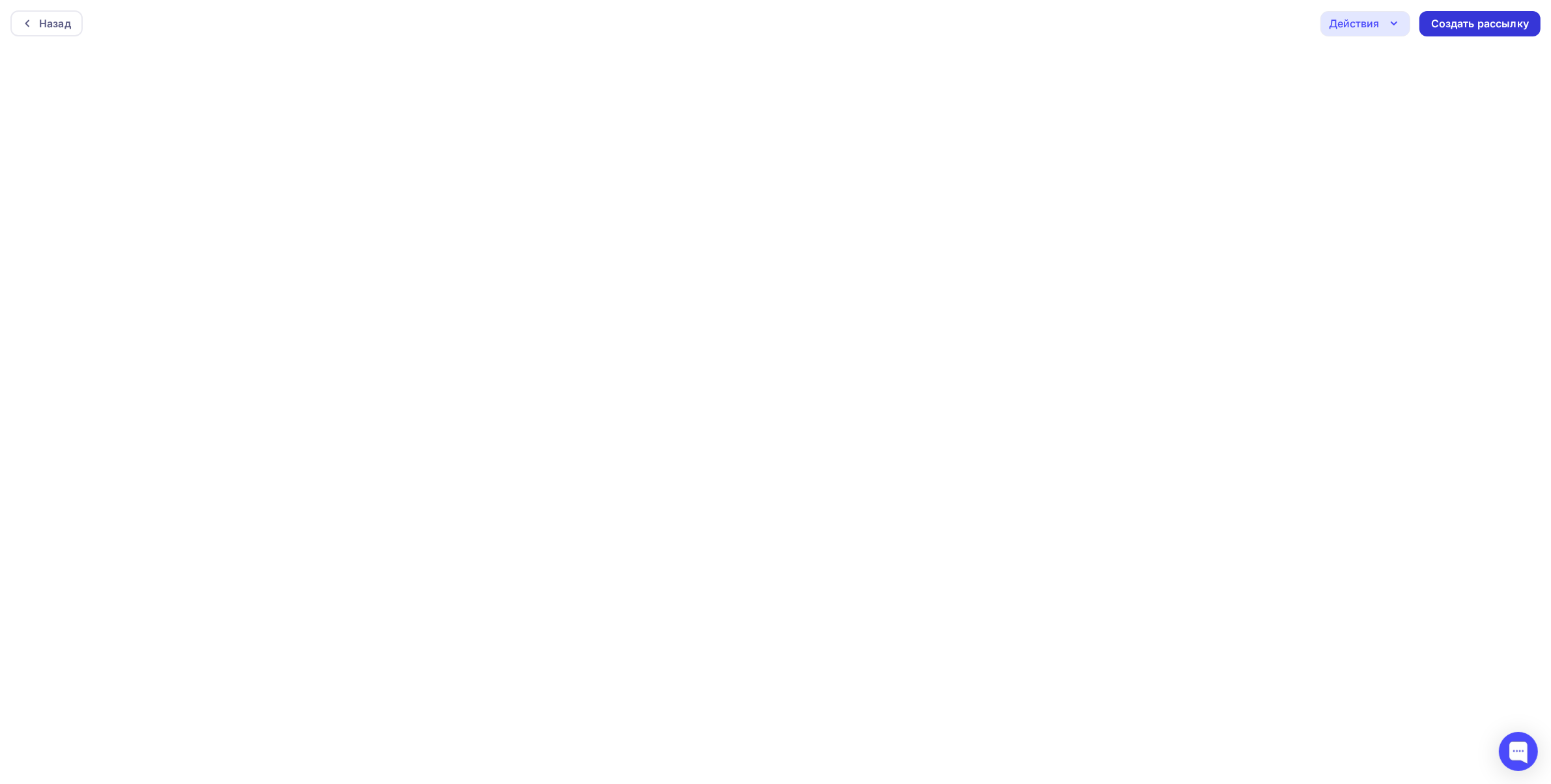
click at [1388, 25] on div "Создать рассылку" at bounding box center [1479, 24] width 97 height 15
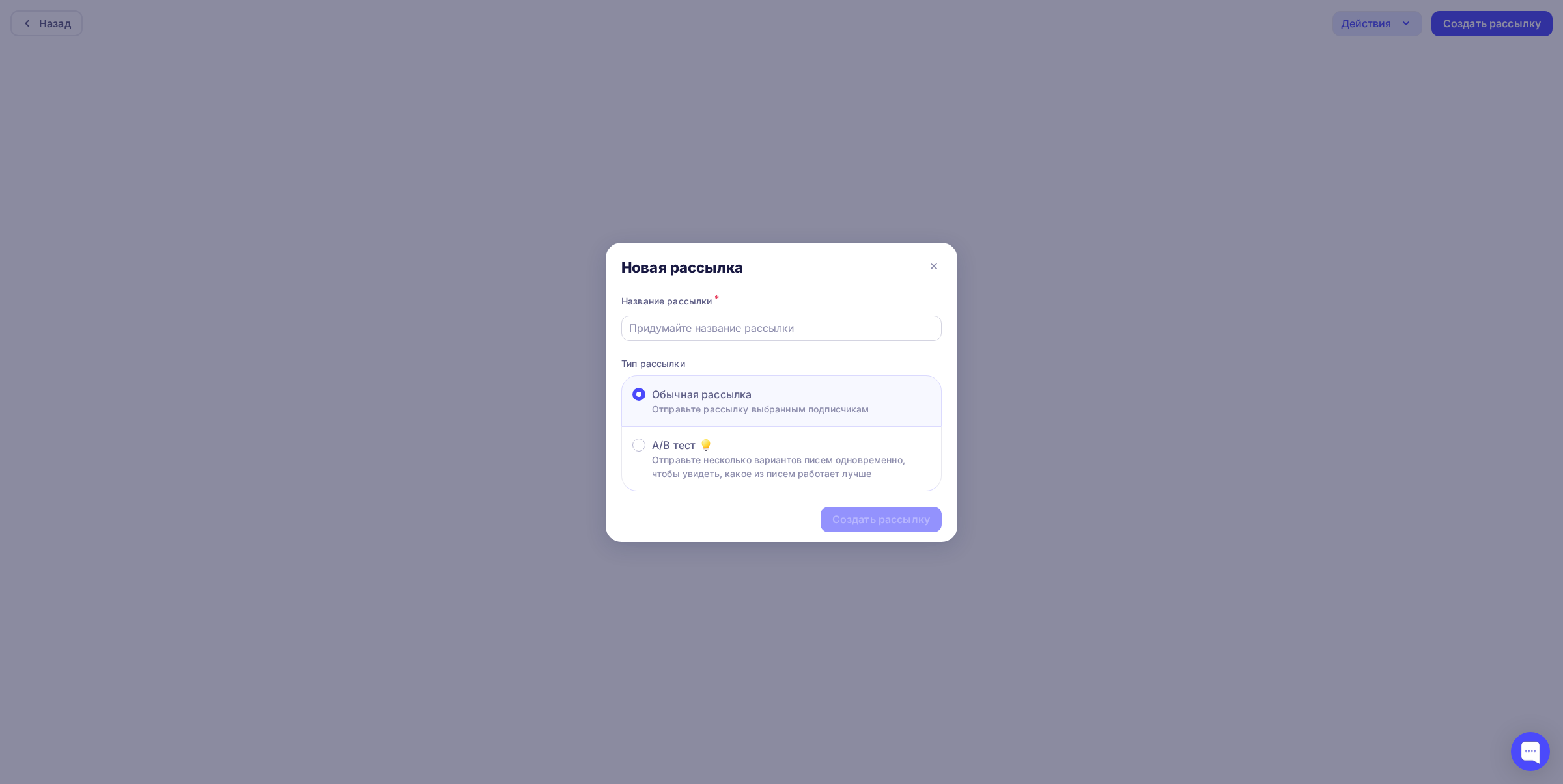
click at [677, 329] on input "text" at bounding box center [781, 328] width 305 height 16
drag, startPoint x: 725, startPoint y: 327, endPoint x: 622, endPoint y: 326, distance: 103.0
click at [622, 326] on div "АГРЕГАТОР 3" at bounding box center [781, 328] width 321 height 25
click at [769, 288] on div "Новая рассылка" at bounding box center [781, 267] width 352 height 50
click at [705, 334] on input "Агрегатор" at bounding box center [781, 328] width 305 height 16
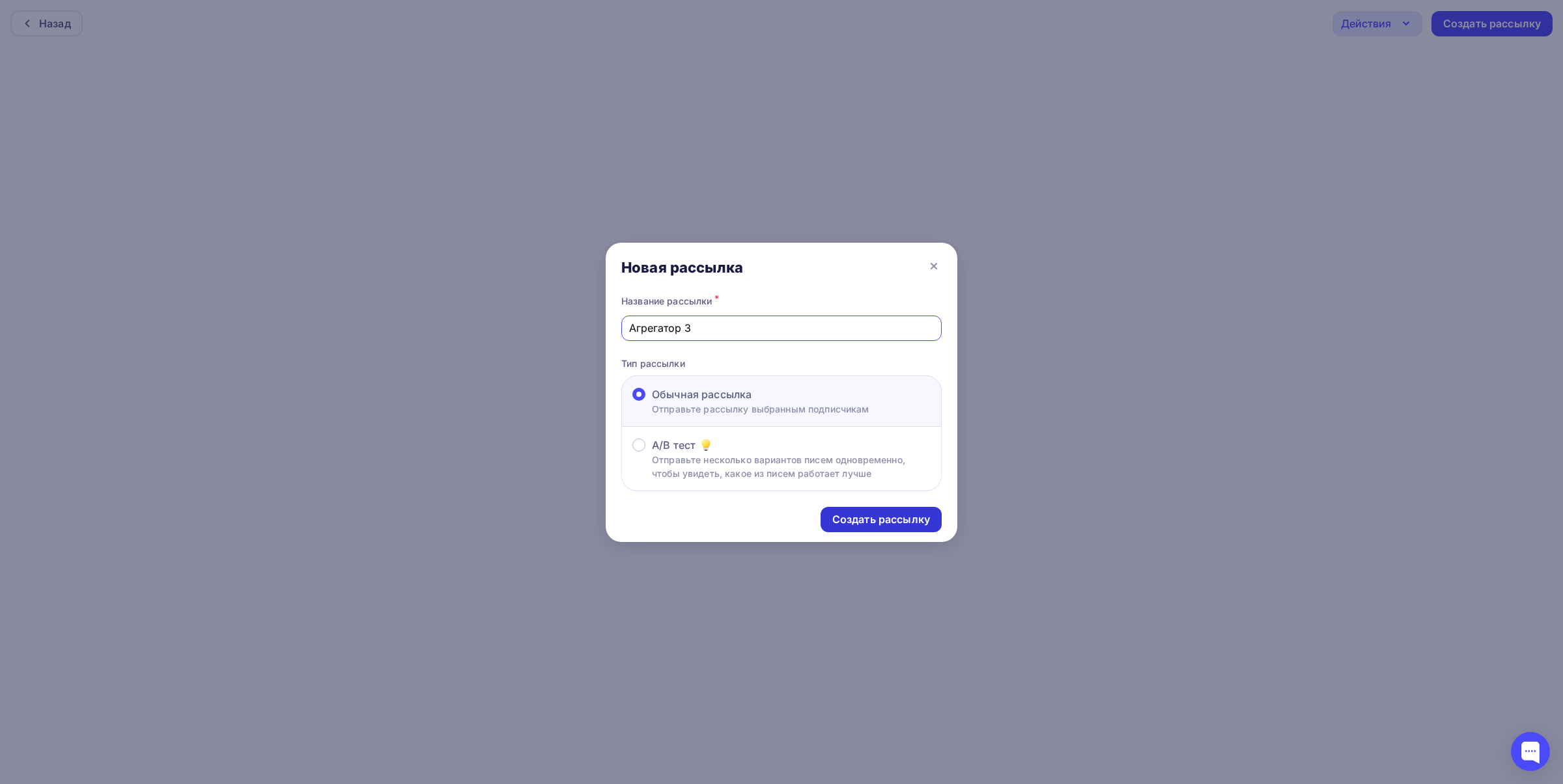
type input "Агрегатор 3"
click at [891, 516] on div "Создать рассылку" at bounding box center [880, 520] width 97 height 15
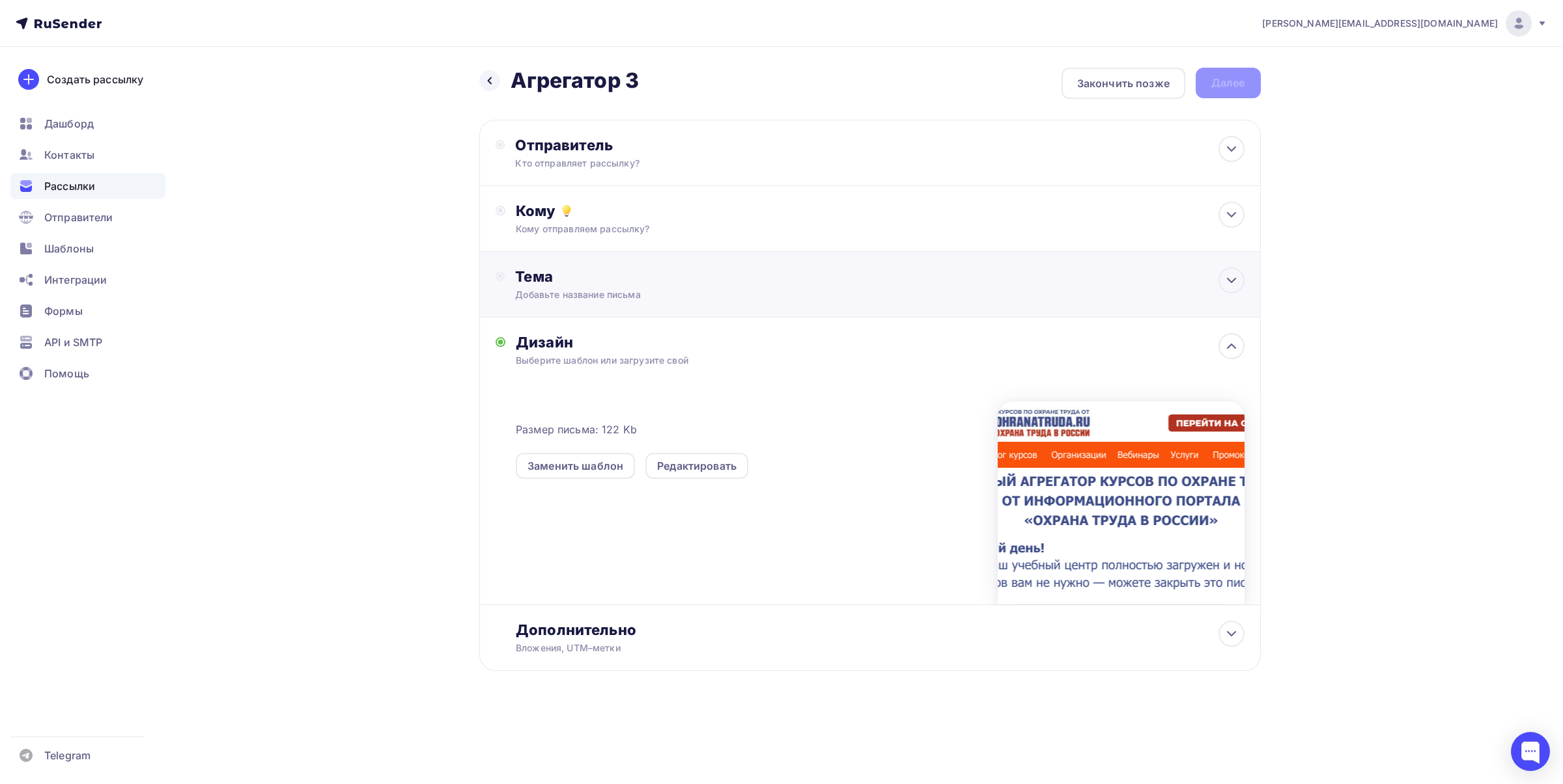
click at [595, 276] on div "Тема" at bounding box center [644, 276] width 257 height 18
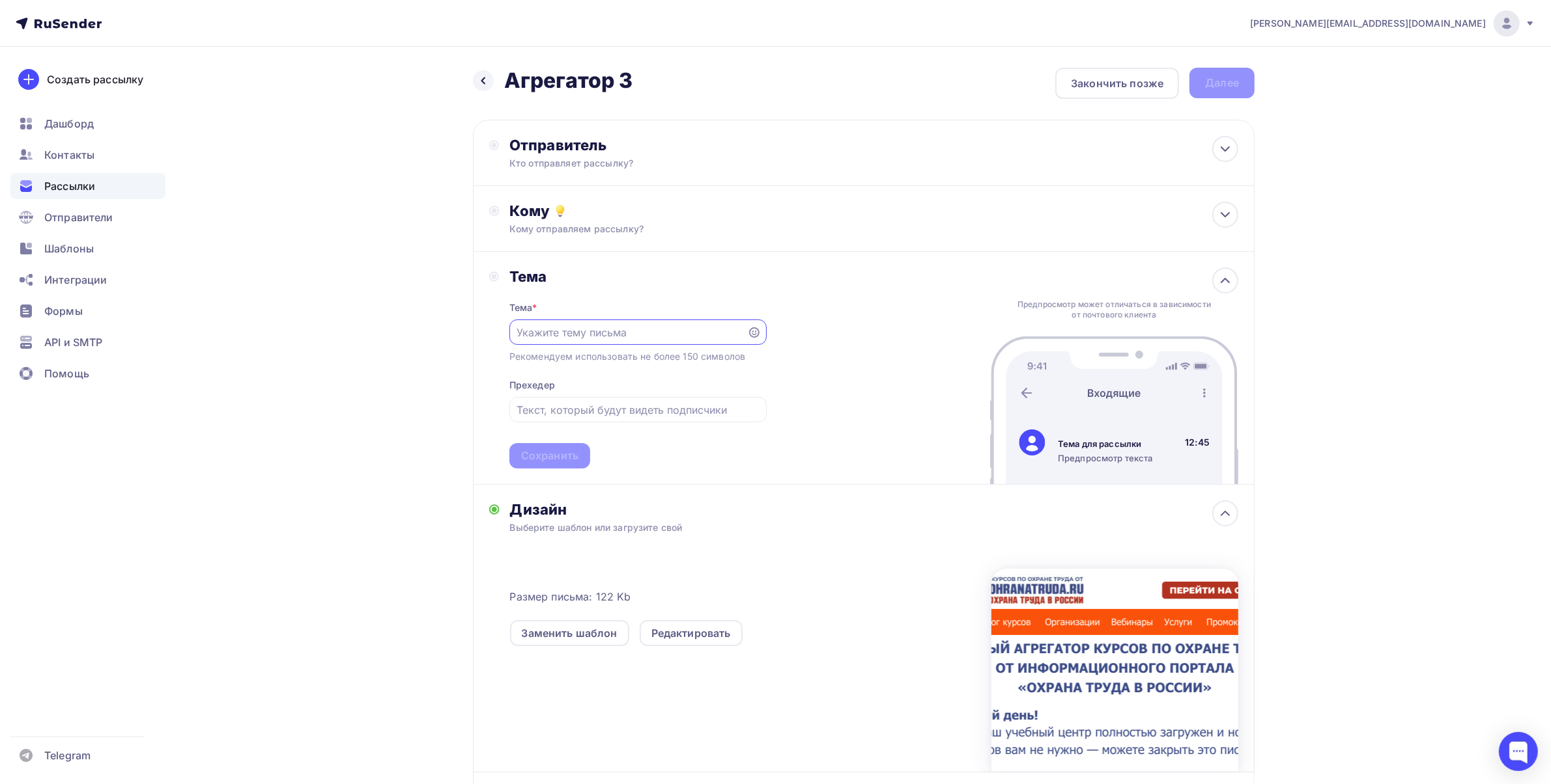
click at [615, 333] on input "text" at bounding box center [627, 332] width 223 height 16
paste input "Если клиентов и так много — это письмо можно не читать"
type input "Если клиентов и так много — это письмо можно не читать"
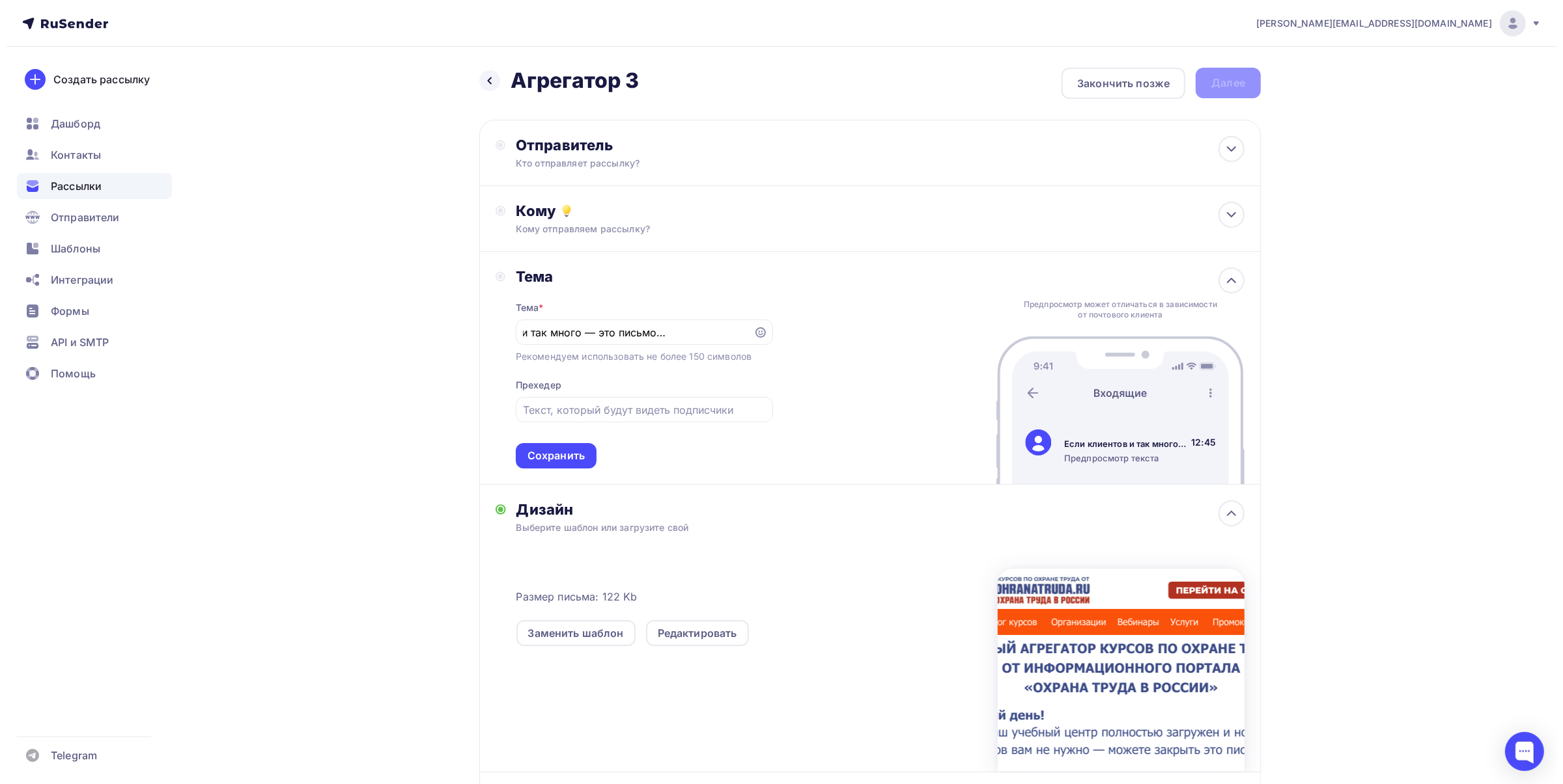
scroll to position [0, 0]
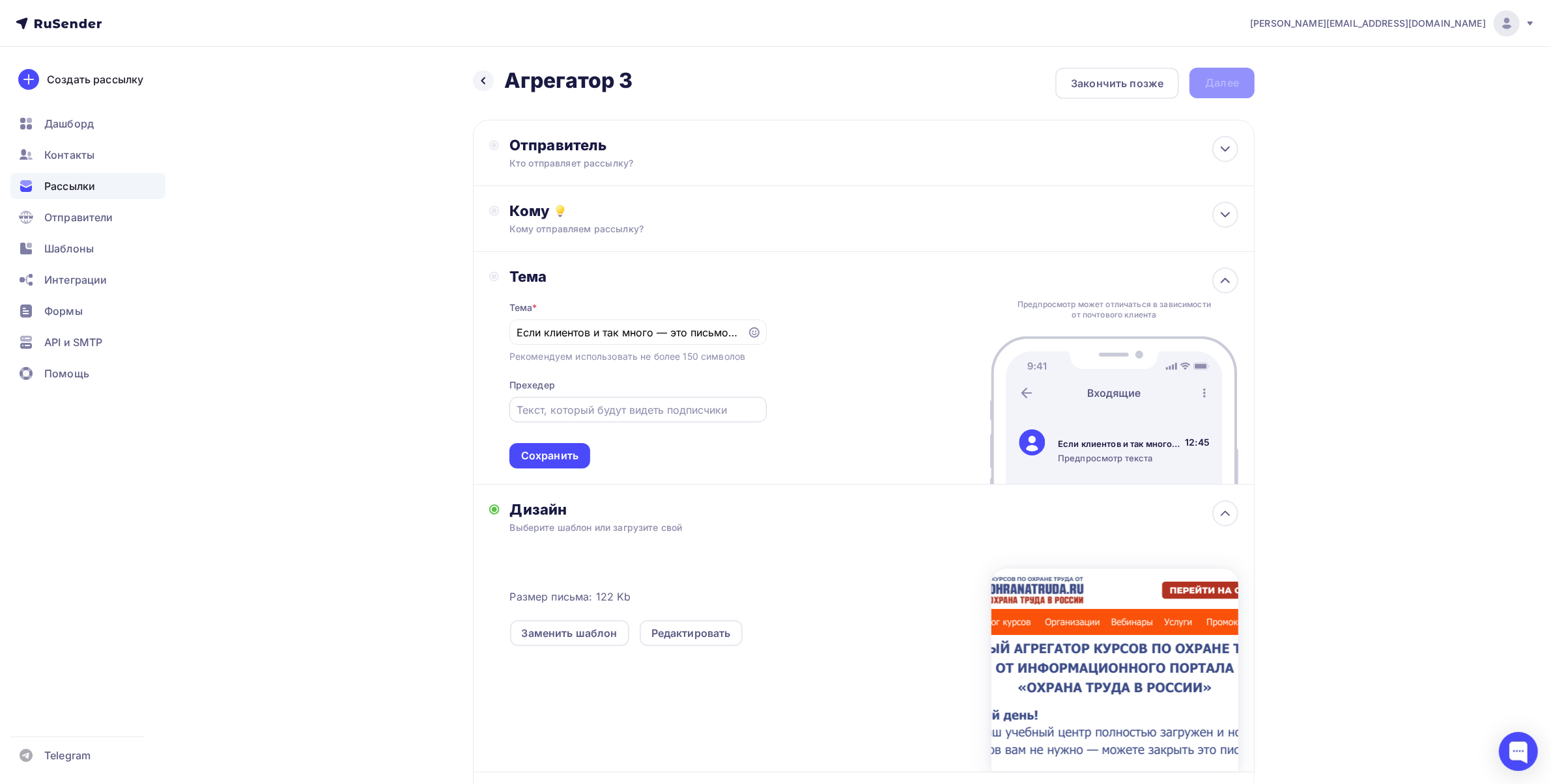
click at [567, 405] on input "text" at bounding box center [637, 410] width 242 height 16
paste input "Но вдруг пригодится ещё один источник?"
type input "Но вдруг пригодится ещё один источник?"
drag, startPoint x: 558, startPoint y: 460, endPoint x: 596, endPoint y: 358, distance: 108.8
click at [558, 458] on div "Сохранить" at bounding box center [550, 456] width 57 height 15
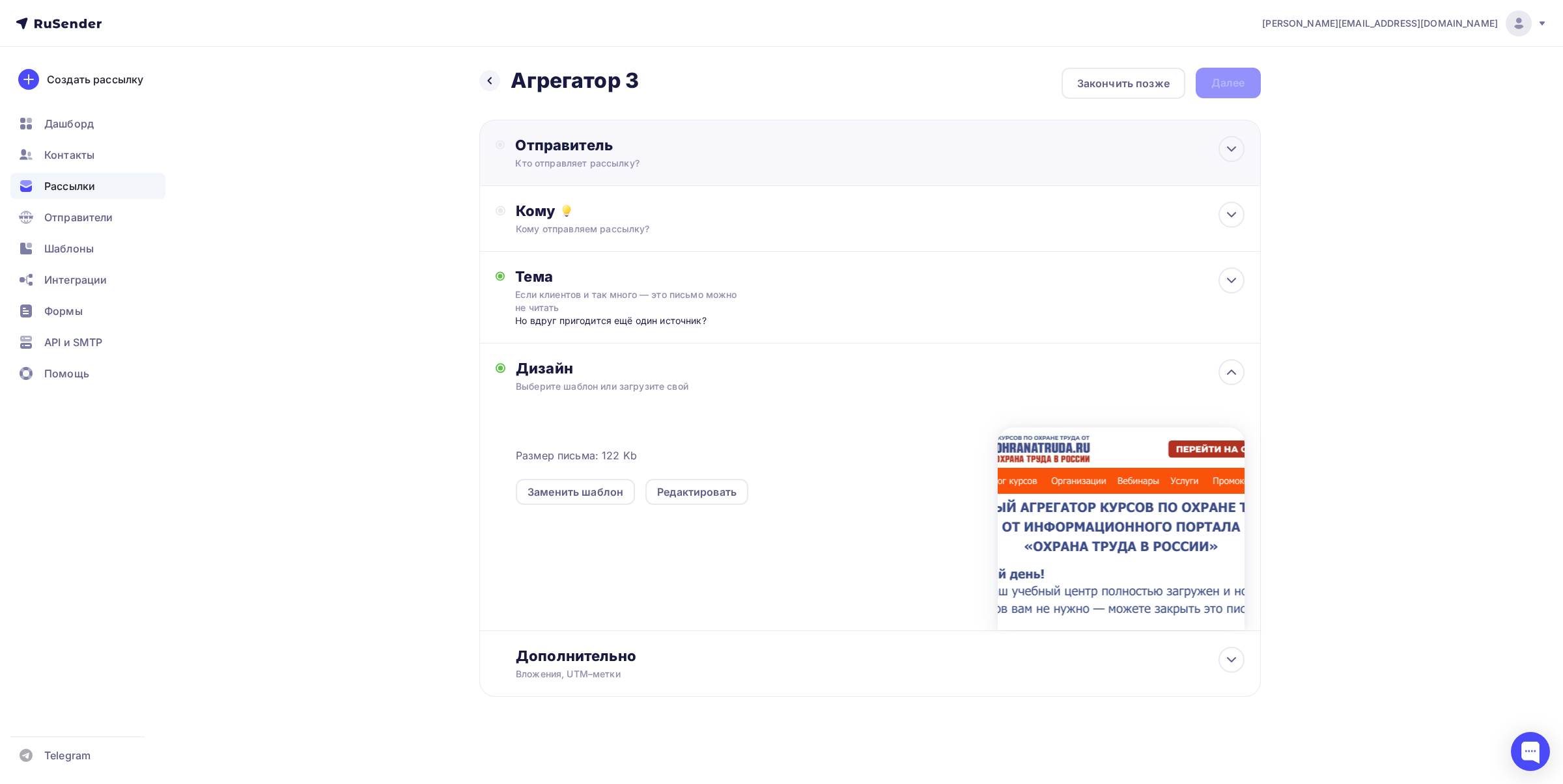
click at [649, 151] on div "Отправитель" at bounding box center [656, 145] width 282 height 18
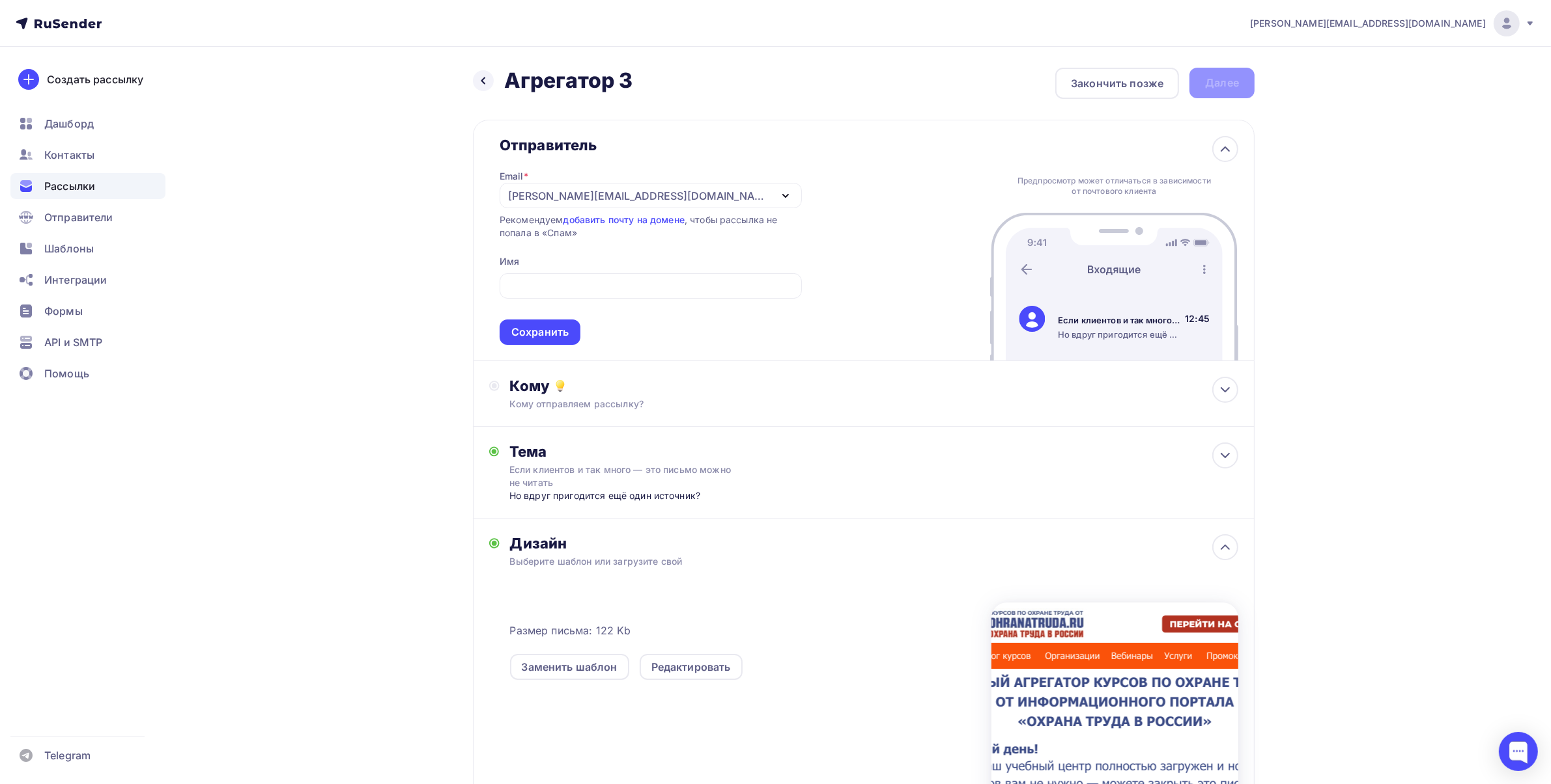
click at [565, 194] on div "[PERSON_NAME][EMAIL_ADDRESS][DOMAIN_NAME]" at bounding box center [639, 195] width 263 height 16
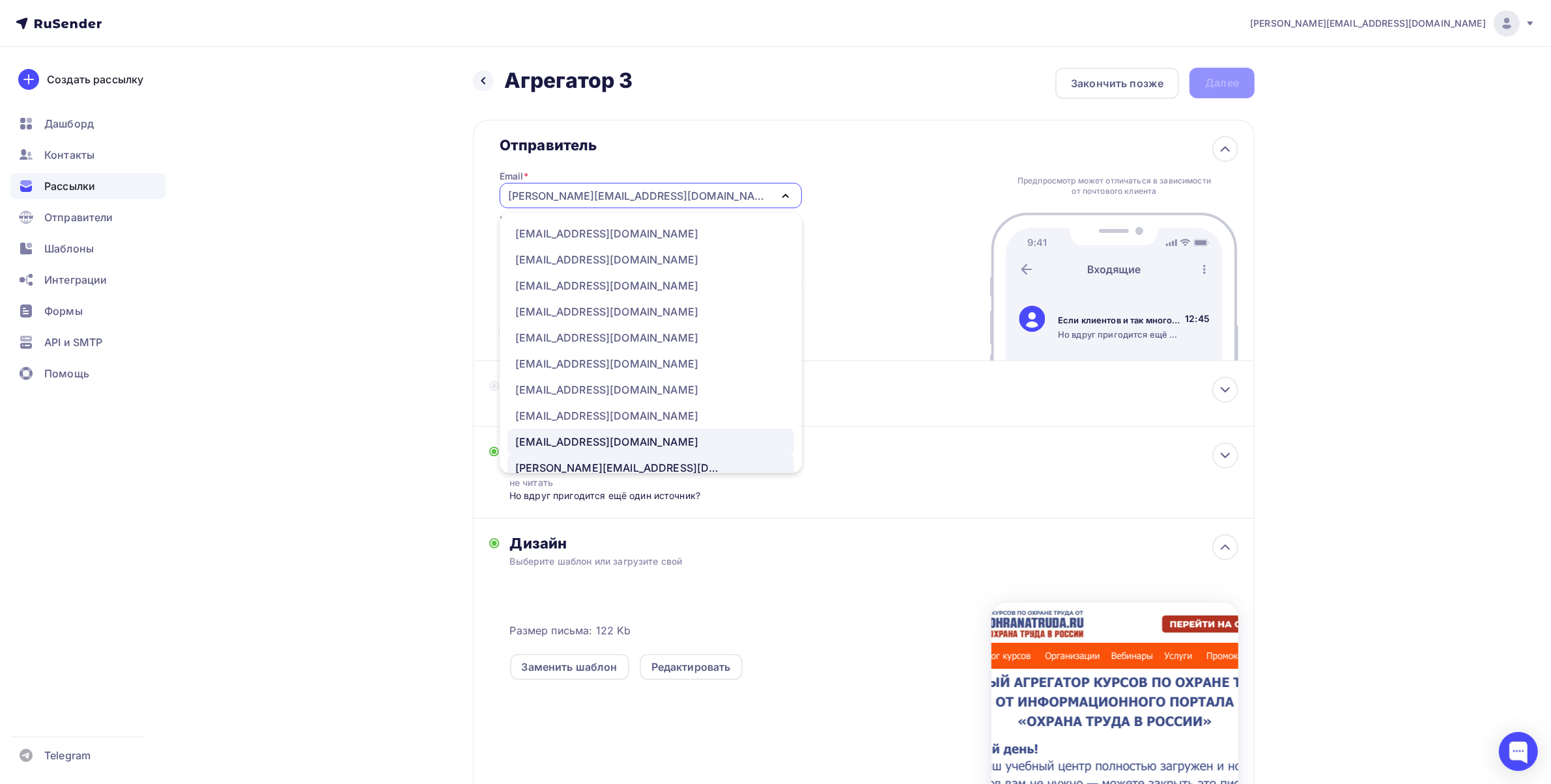
click at [588, 440] on div "[EMAIL_ADDRESS][DOMAIN_NAME]" at bounding box center [607, 441] width 183 height 16
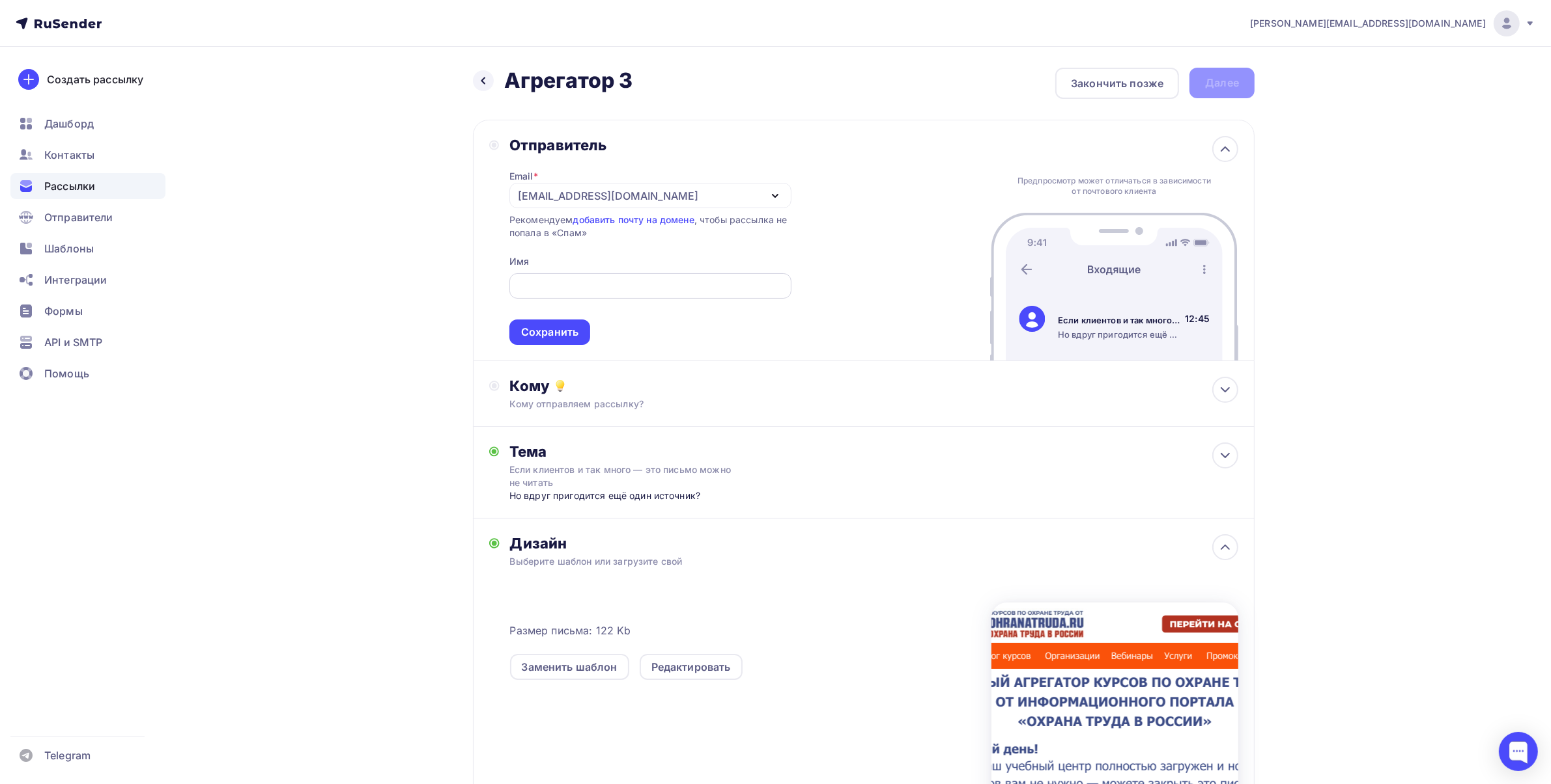
click at [519, 290] on input "text" at bounding box center [650, 286] width 267 height 16
paste input "Охрана труда в [GEOGRAPHIC_DATA]"
type input "Охрана труда в [GEOGRAPHIC_DATA]"
click at [575, 407] on div "Кому отправляем рассылку?" at bounding box center [838, 404] width 656 height 13
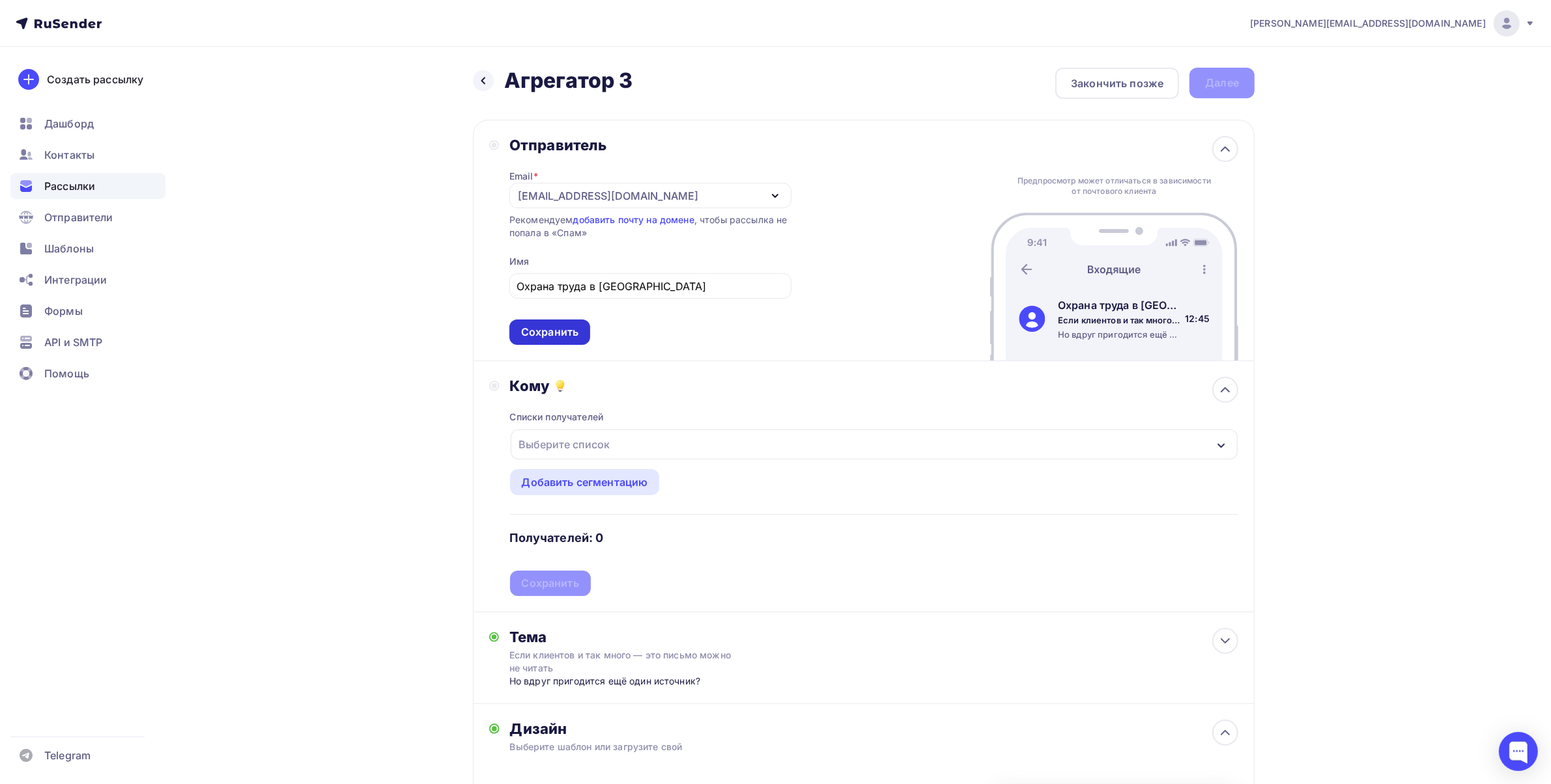
click at [554, 338] on div "Сохранить" at bounding box center [550, 332] width 57 height 15
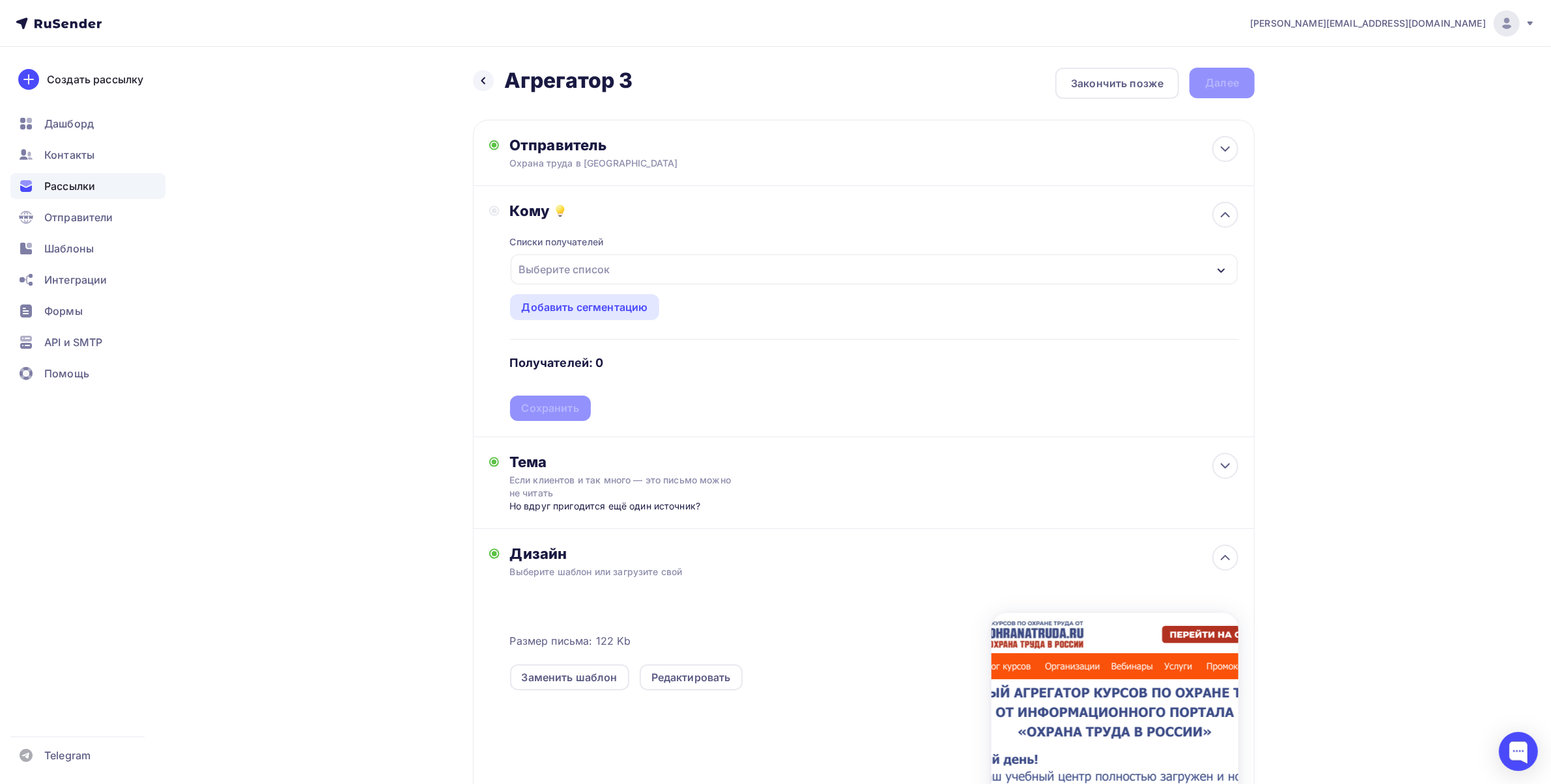
click at [653, 269] on div "Выберите список" at bounding box center [874, 269] width 726 height 30
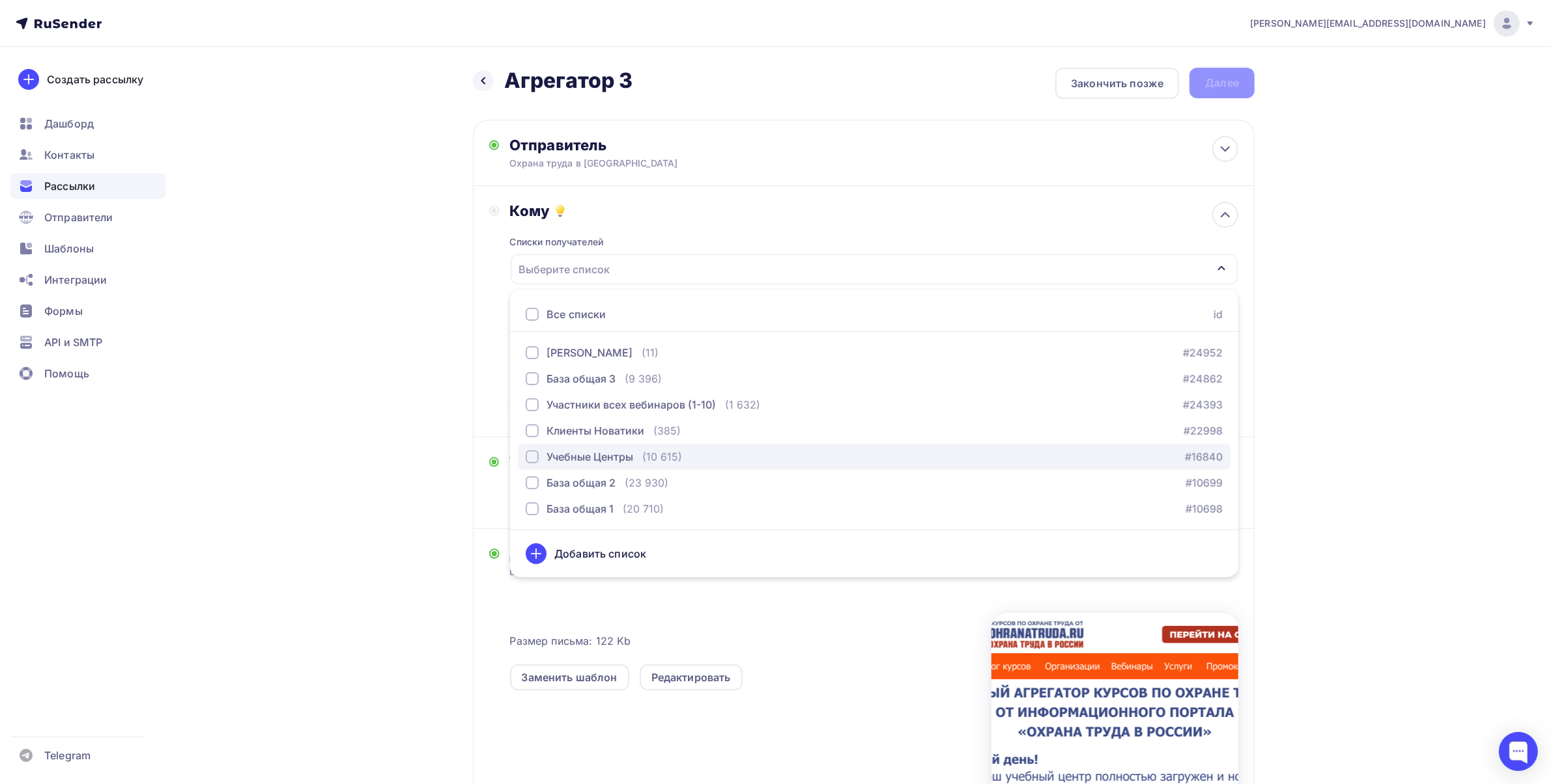
click at [599, 458] on div "Учебные Центры" at bounding box center [590, 456] width 87 height 16
click at [1322, 383] on div "[PERSON_NAME][EMAIL_ADDRESS][DOMAIN_NAME] Аккаунт Тарифы Выйти Создать рассылку…" at bounding box center [776, 483] width 1551 height 966
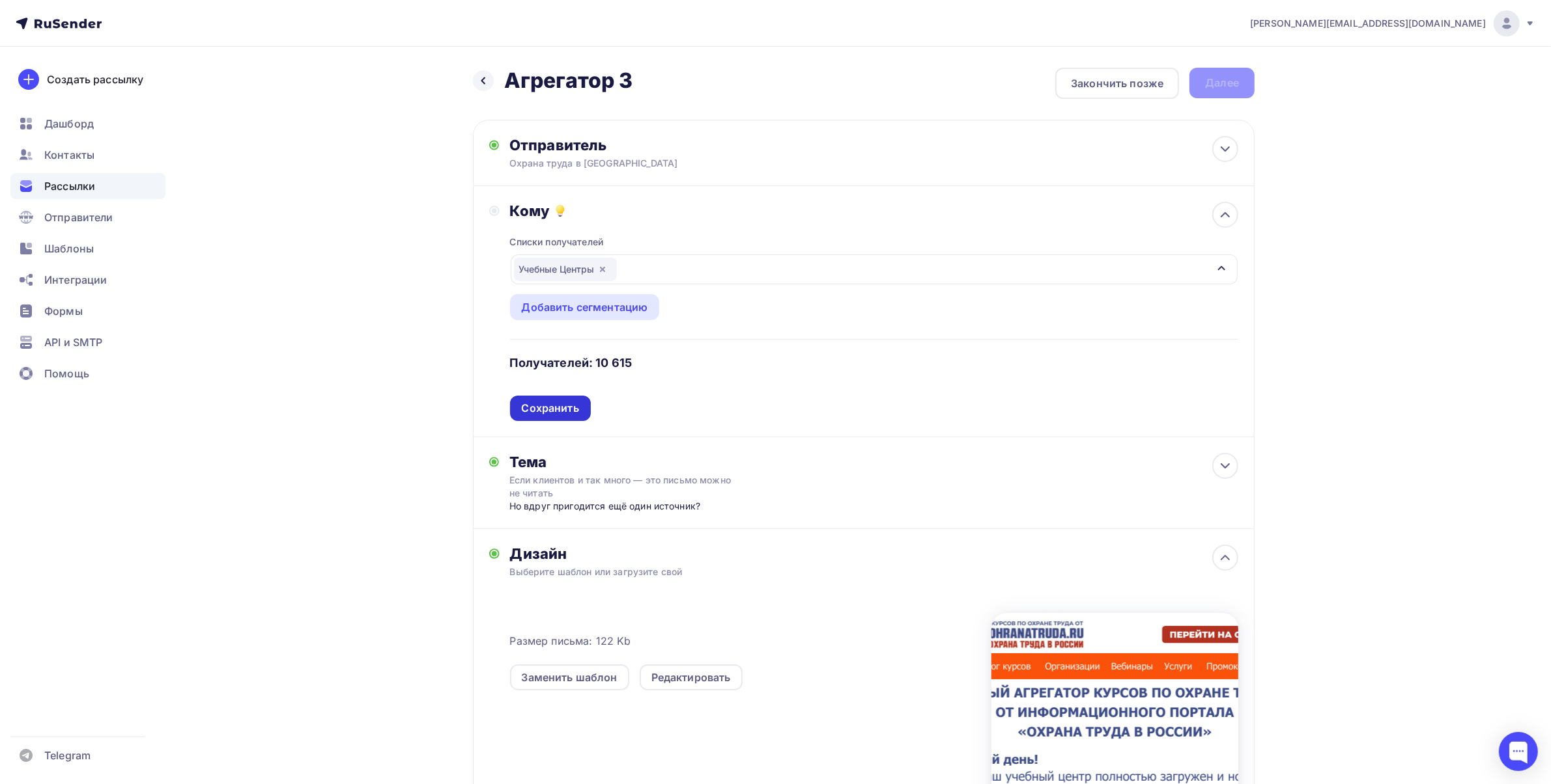
click at [555, 407] on div "Сохранить" at bounding box center [551, 408] width 57 height 15
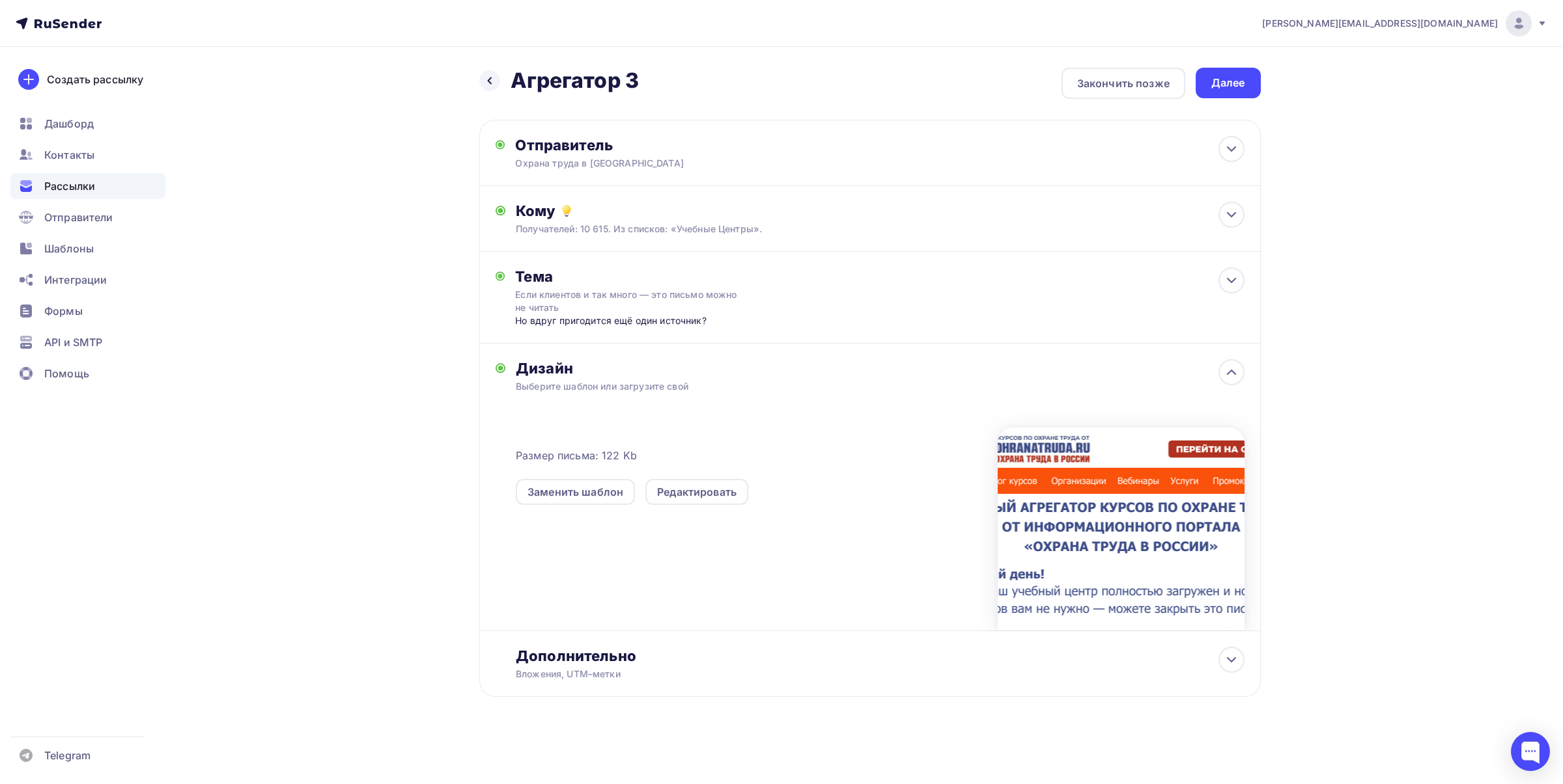
drag, startPoint x: 1226, startPoint y: 92, endPoint x: 1174, endPoint y: 130, distance: 64.4
click at [1226, 92] on div "Далее" at bounding box center [1228, 83] width 65 height 30
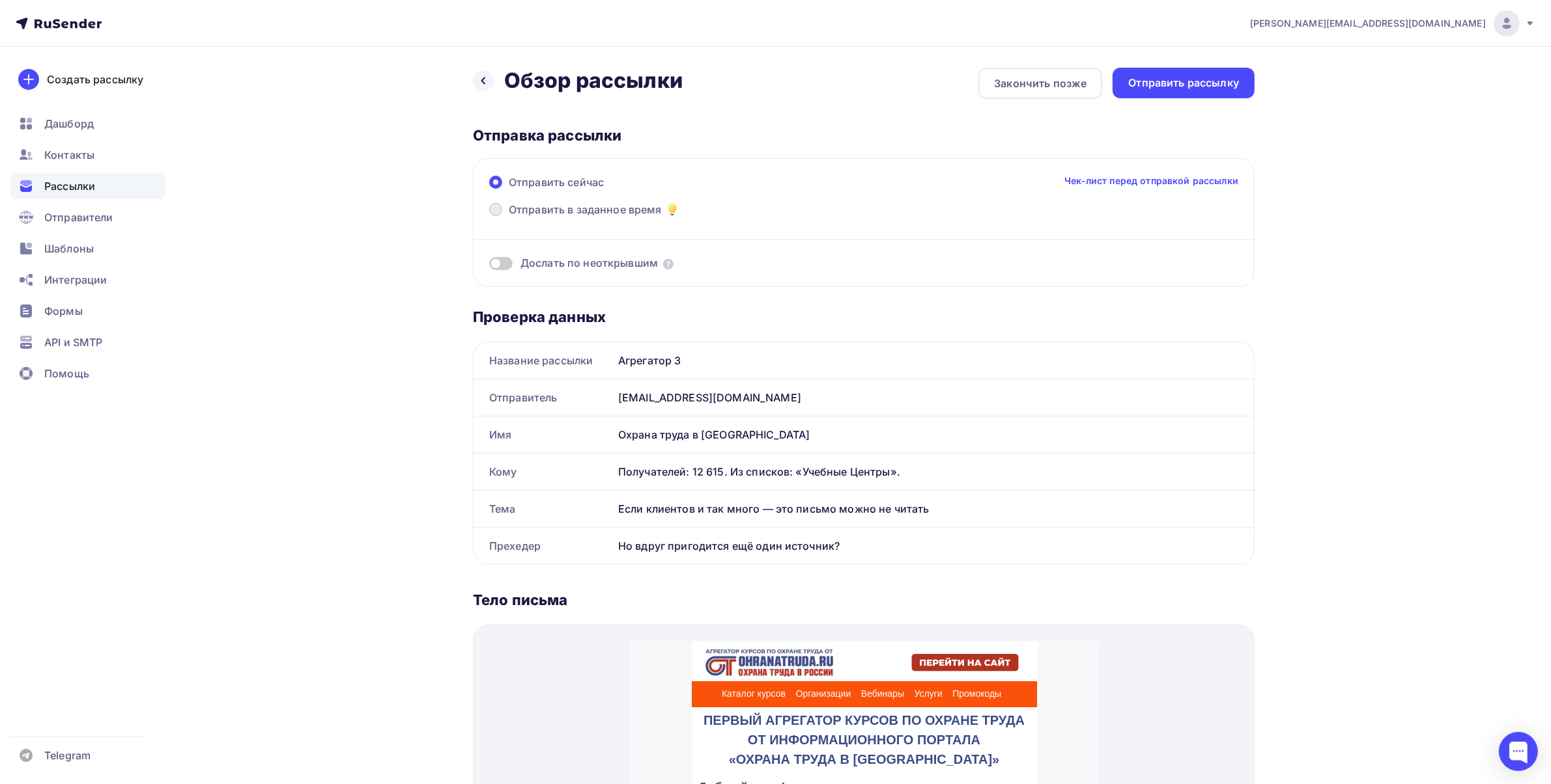
click at [580, 206] on span "Отправить в заданное время" at bounding box center [585, 209] width 153 height 16
click at [509, 217] on input "Отправить в заданное время" at bounding box center [509, 217] width 0 height 0
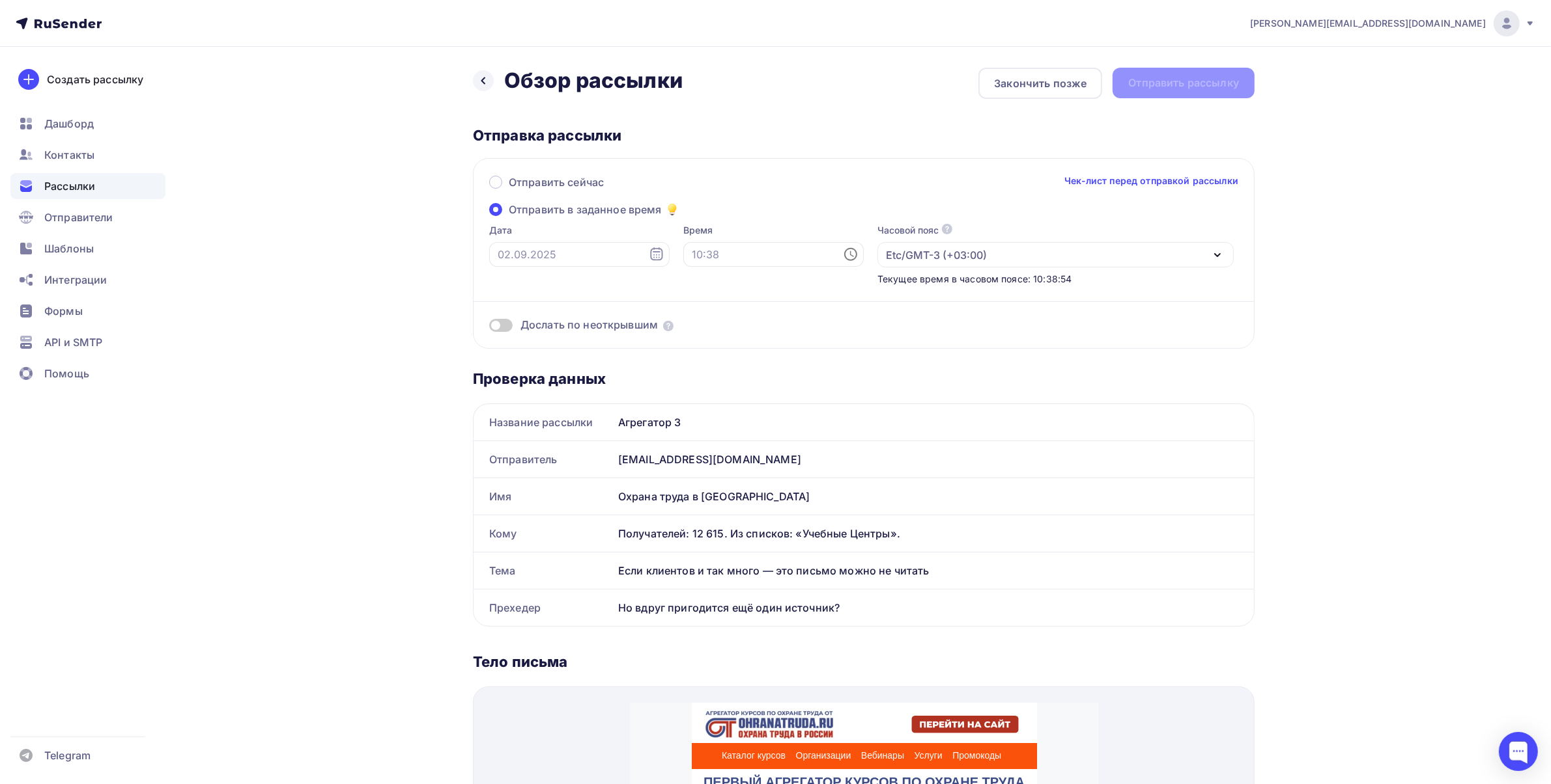
click at [649, 250] on icon at bounding box center [656, 254] width 16 height 16
click at [515, 388] on div "15" at bounding box center [507, 388] width 20 height 11
type input "[DATE]"
click at [843, 253] on icon at bounding box center [850, 254] width 16 height 16
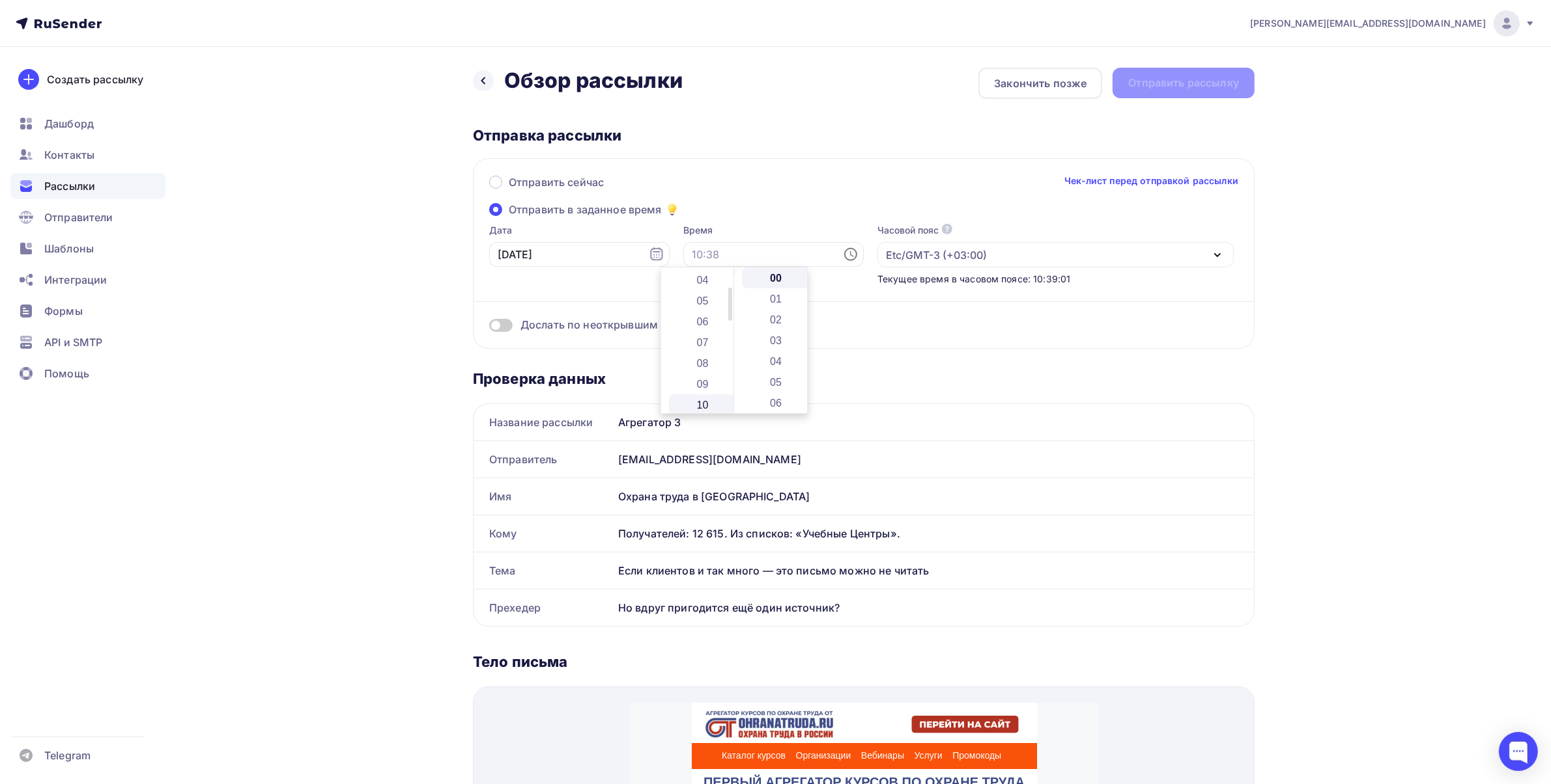
click at [697, 402] on li "10" at bounding box center [704, 404] width 70 height 20
type input "10:00"
click at [772, 273] on li "00" at bounding box center [776, 277] width 70 height 20
click at [899, 313] on div "Дослать по неоткрывшим" at bounding box center [864, 308] width 749 height 47
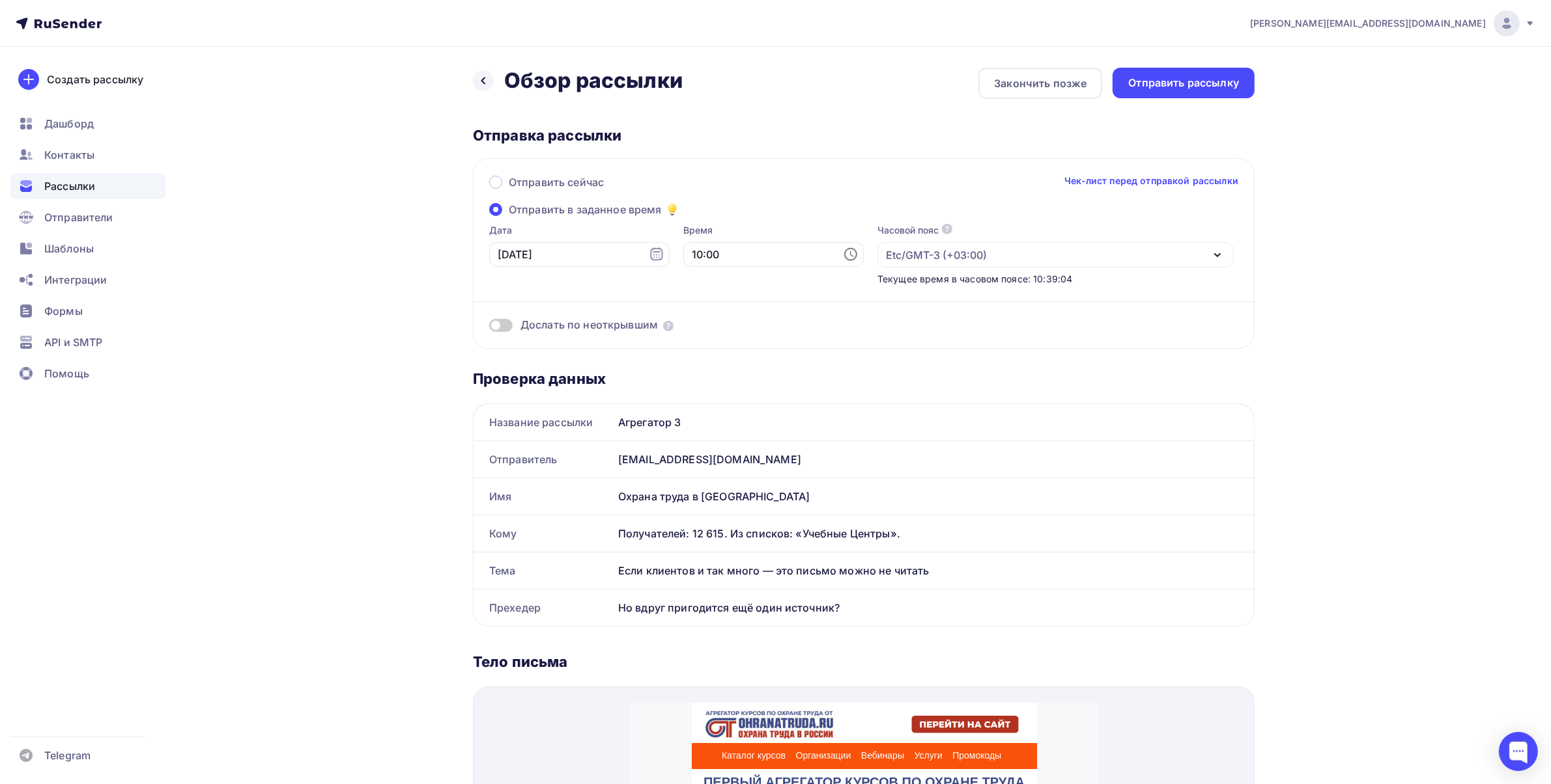
drag, startPoint x: 503, startPoint y: 322, endPoint x: 602, endPoint y: 330, distance: 99.3
click at [508, 322] on span at bounding box center [501, 325] width 24 height 13
click at [489, 327] on input "checkbox" at bounding box center [489, 327] width 0 height 0
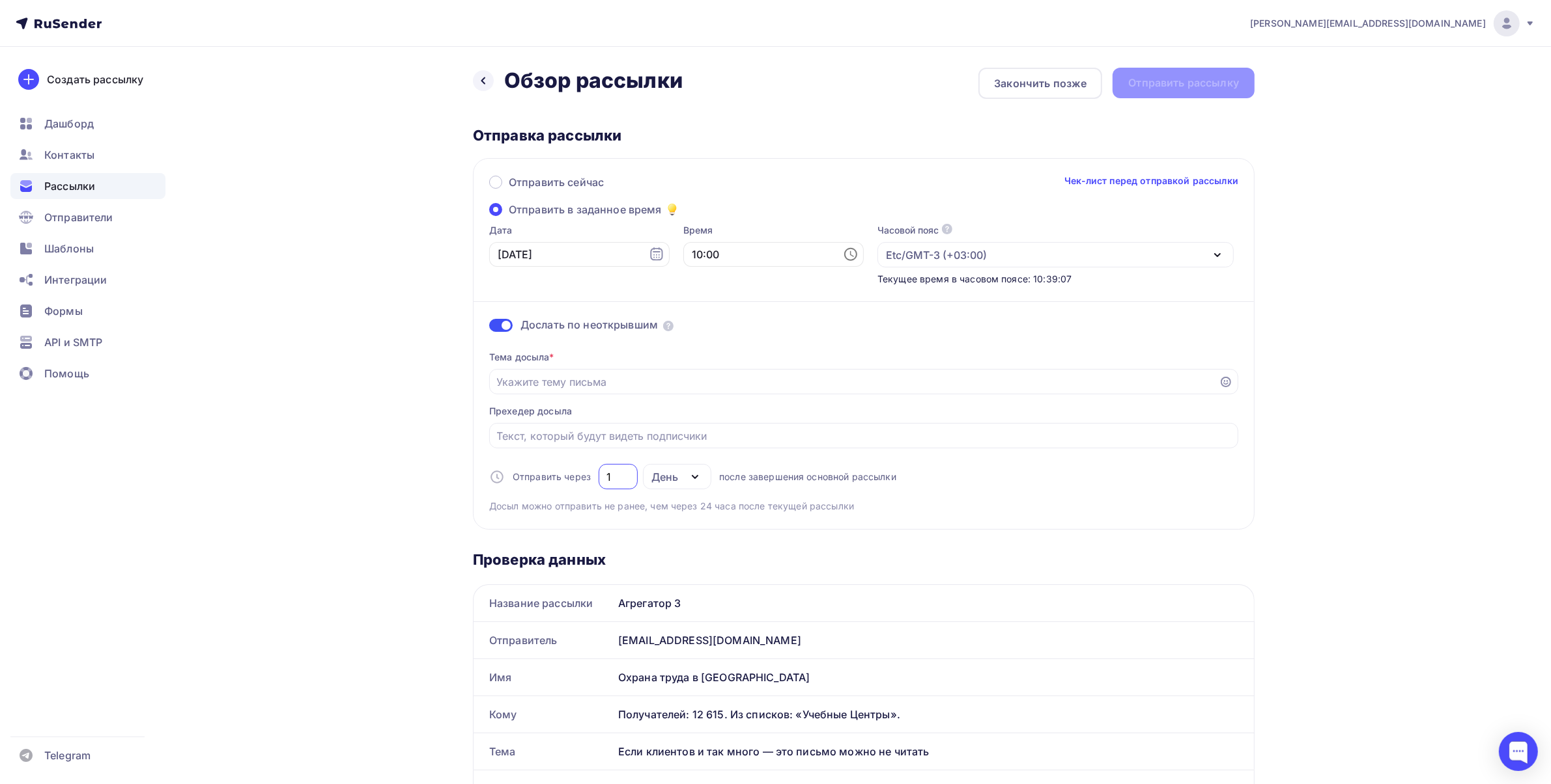
click at [608, 477] on input "1" at bounding box center [618, 477] width 24 height 16
type input "14"
click at [583, 379] on input "Отправить в заданное время" at bounding box center [853, 382] width 714 height 16
paste input "Ещё один канал заявок — бесплатно"
type input "Ещё один канал заявок — бесплатно"
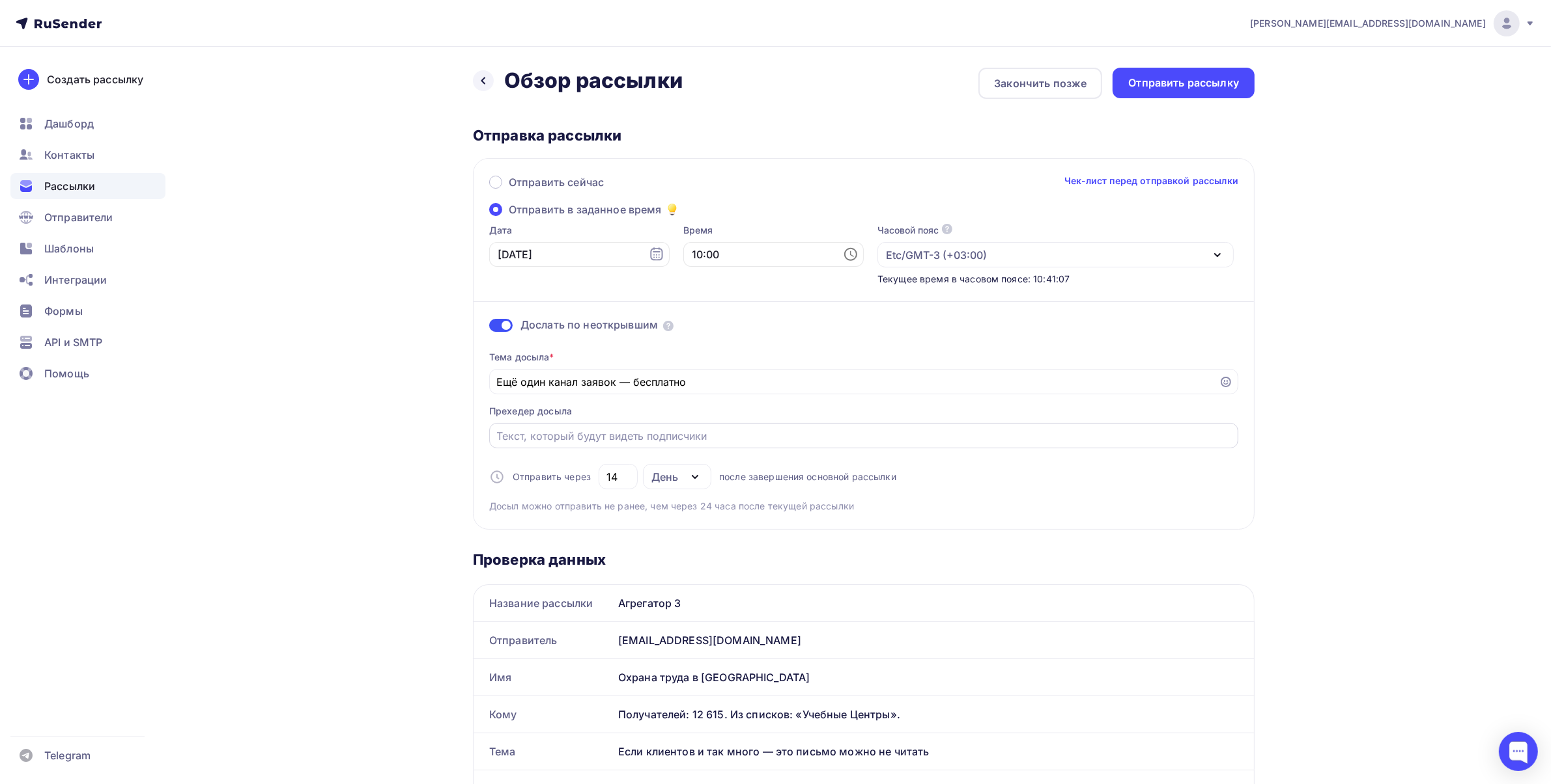
click at [610, 442] on input "Отправить в заданное время" at bounding box center [863, 436] width 734 height 16
paste input "Даже при большом количестве заявок дополнительная реклама не помешает"
type input "Даже при большом количестве заявок дополнительная реклама не помешает"
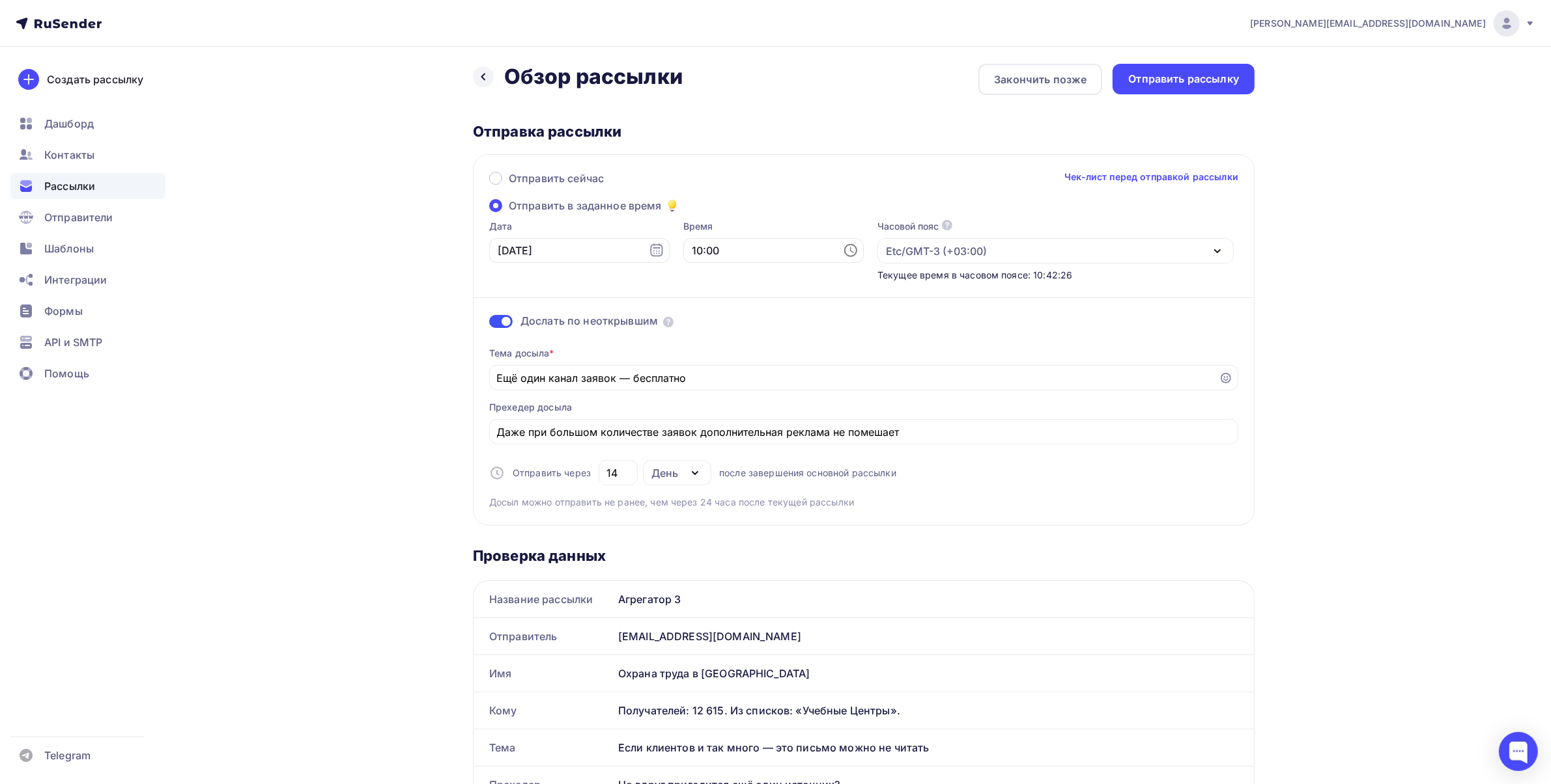
scroll to position [0, 0]
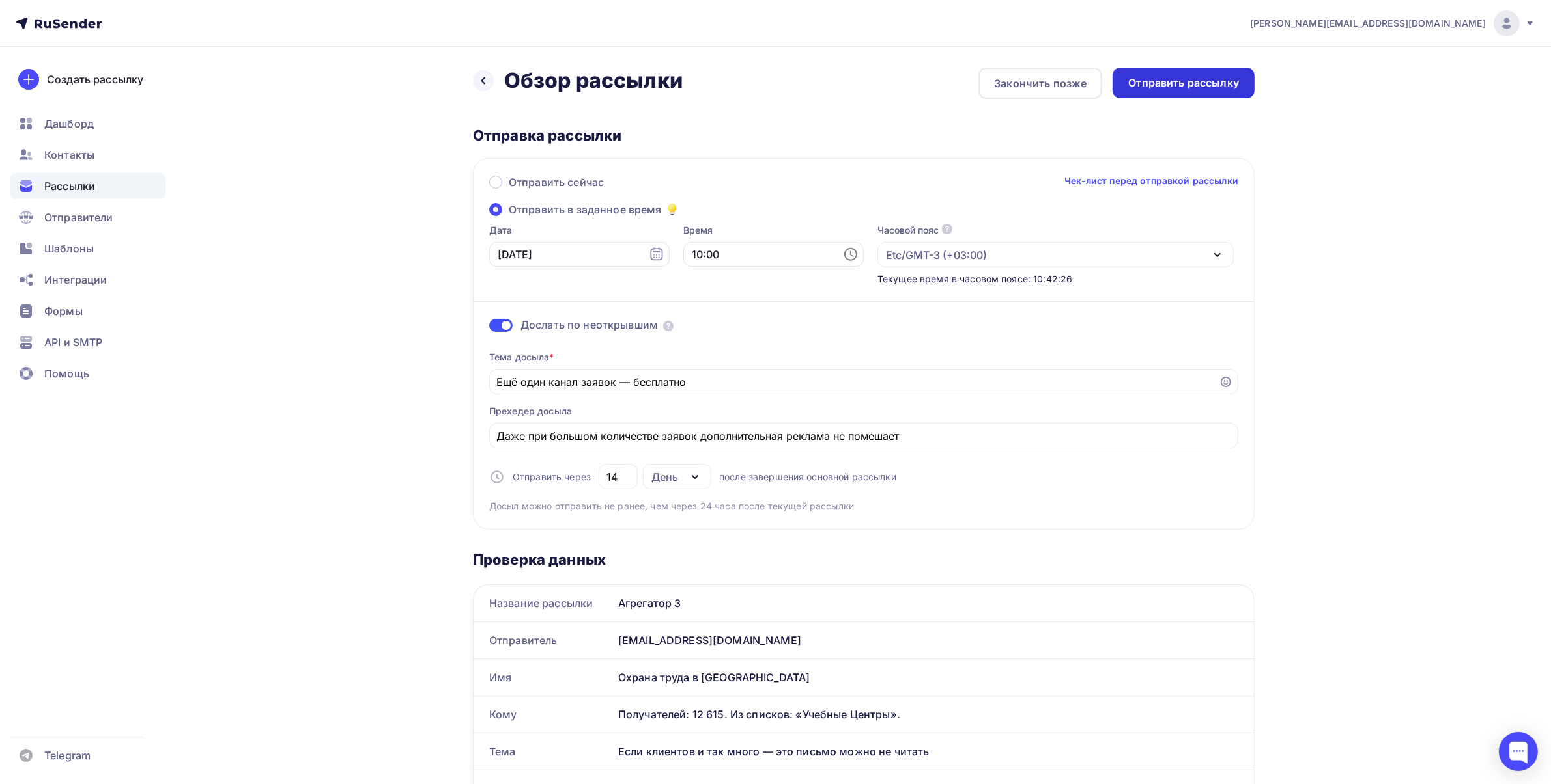
click at [1174, 89] on div "Отправить рассылку" at bounding box center [1183, 83] width 110 height 15
